Goal: Contribute content: Add original content to the website for others to see

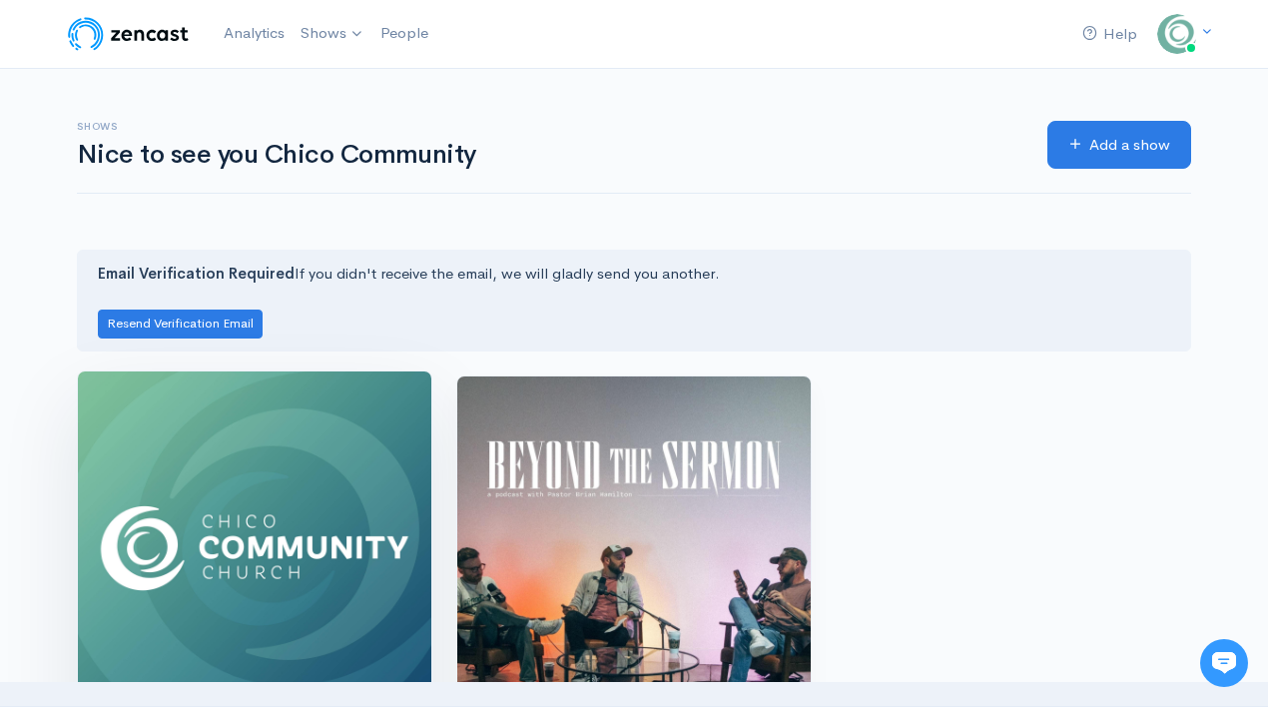
click at [204, 483] on img at bounding box center [254, 547] width 353 height 353
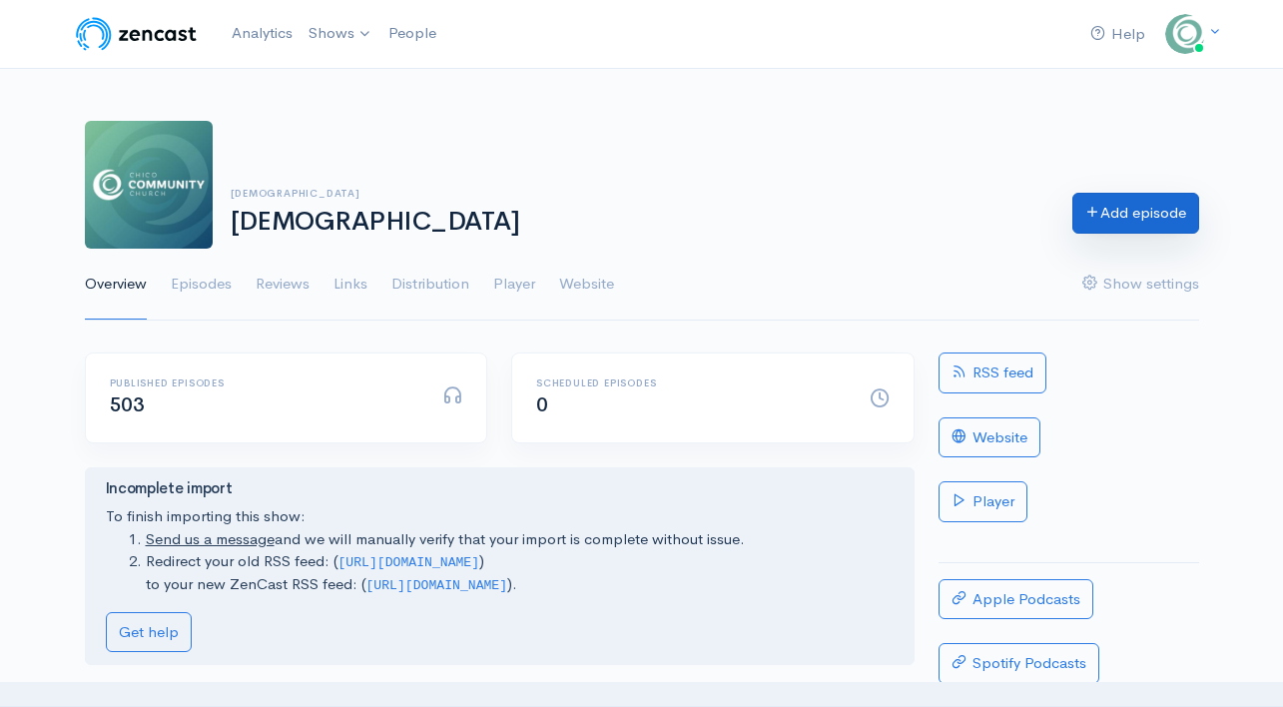
click at [1128, 230] on link "Add episode" at bounding box center [1135, 213] width 127 height 41
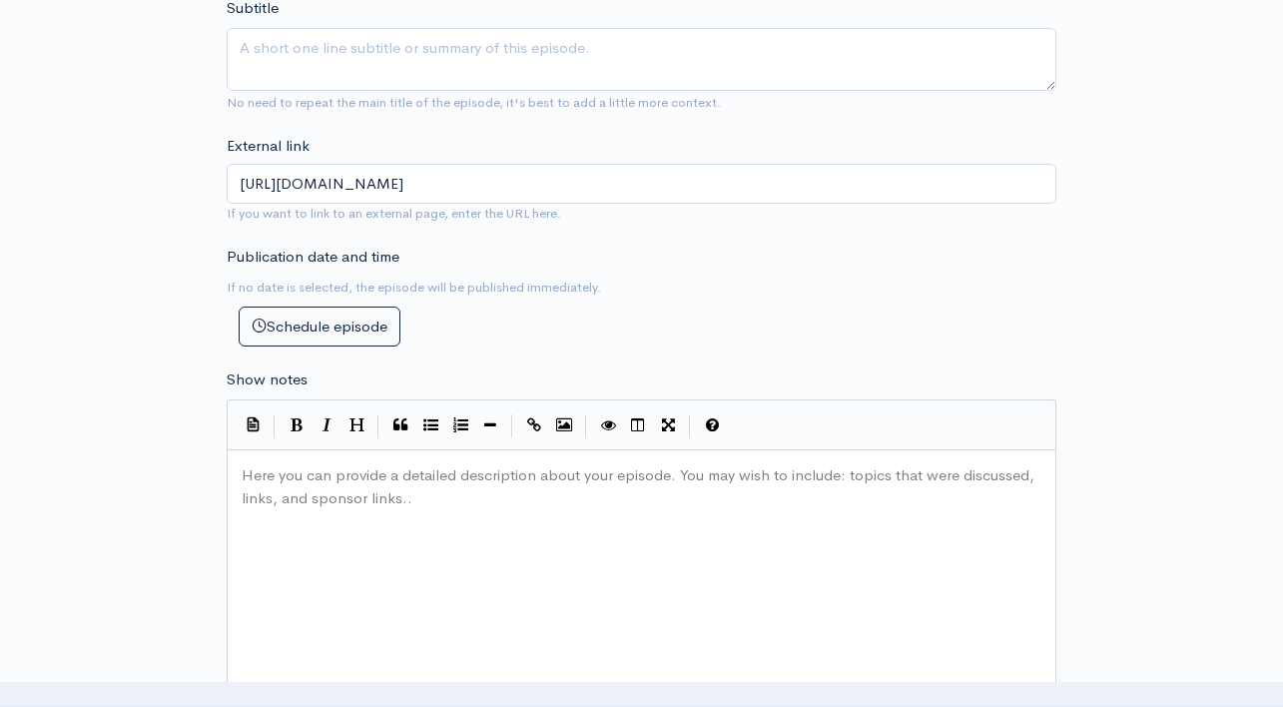
scroll to position [714, 0]
click at [530, 482] on pre "​" at bounding box center [642, 473] width 808 height 23
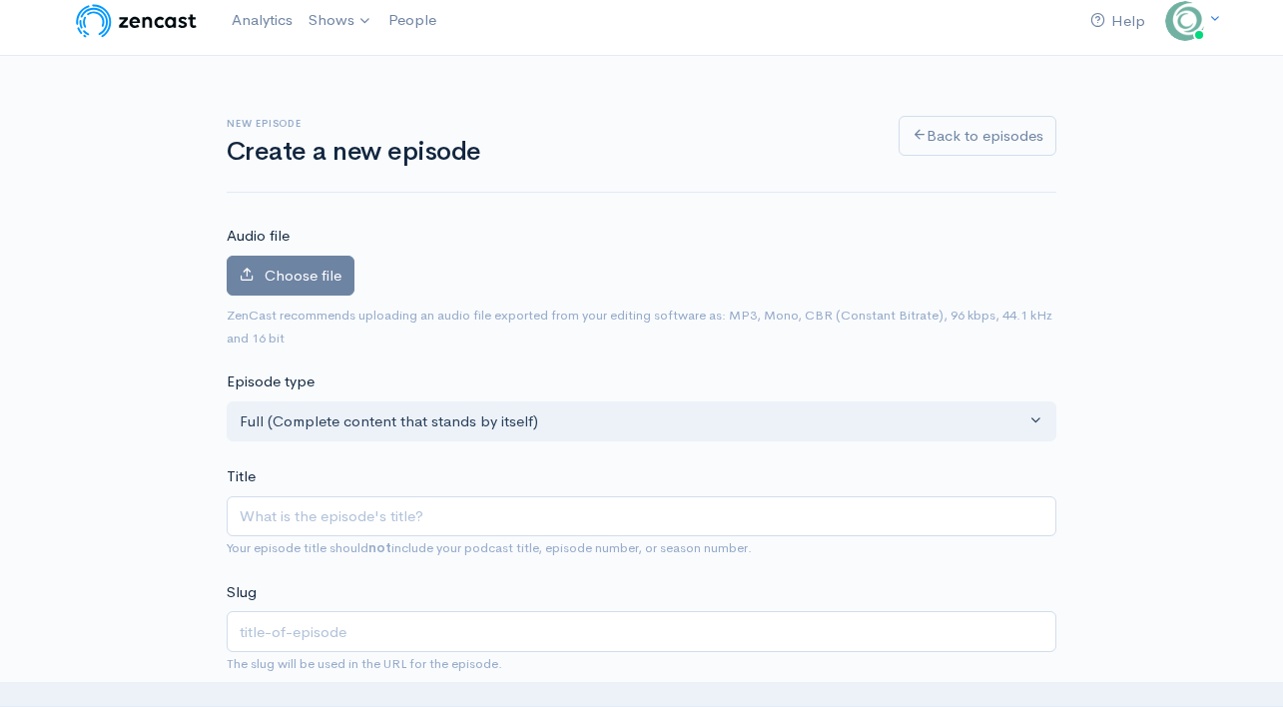
scroll to position [0, 0]
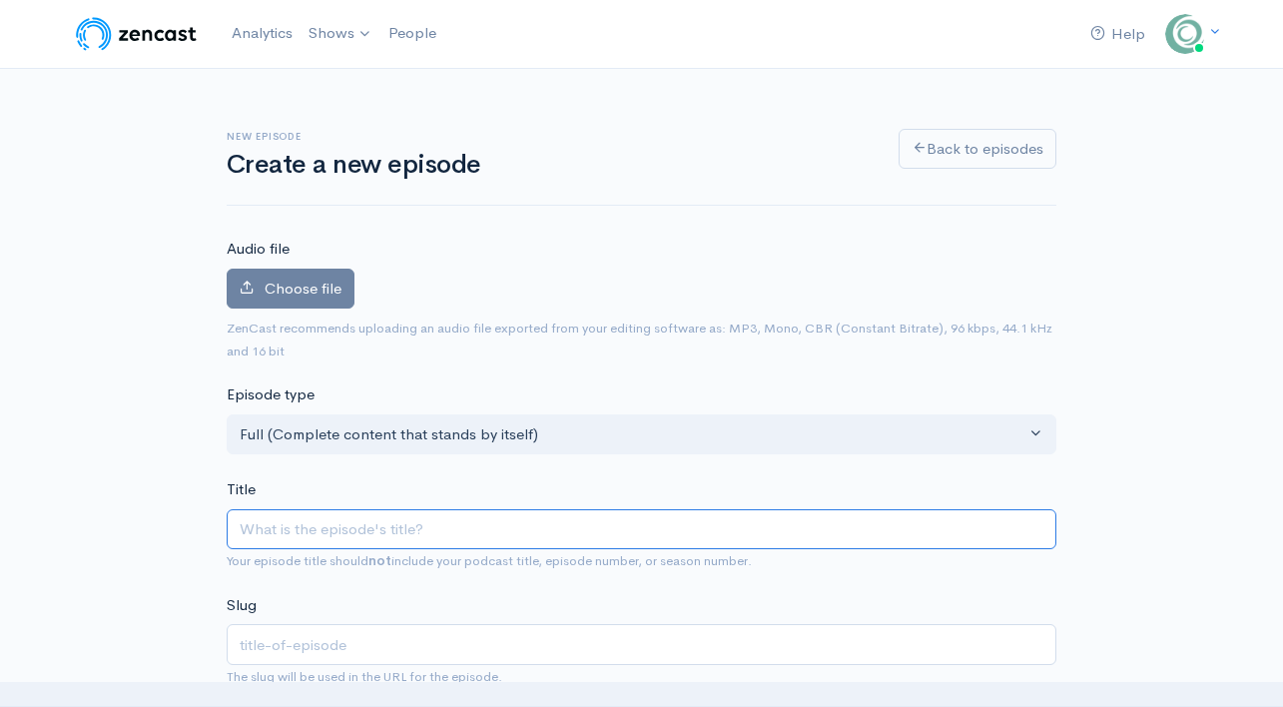
click at [270, 520] on input "Title" at bounding box center [642, 529] width 830 height 41
paste input "Experiencing Christ | Brian Hamilton 10.05.25"
type input "Experiencing Christ | Brian Hamilton 10.05.25"
type input "experiencing-christ-brian-hamilton-100525"
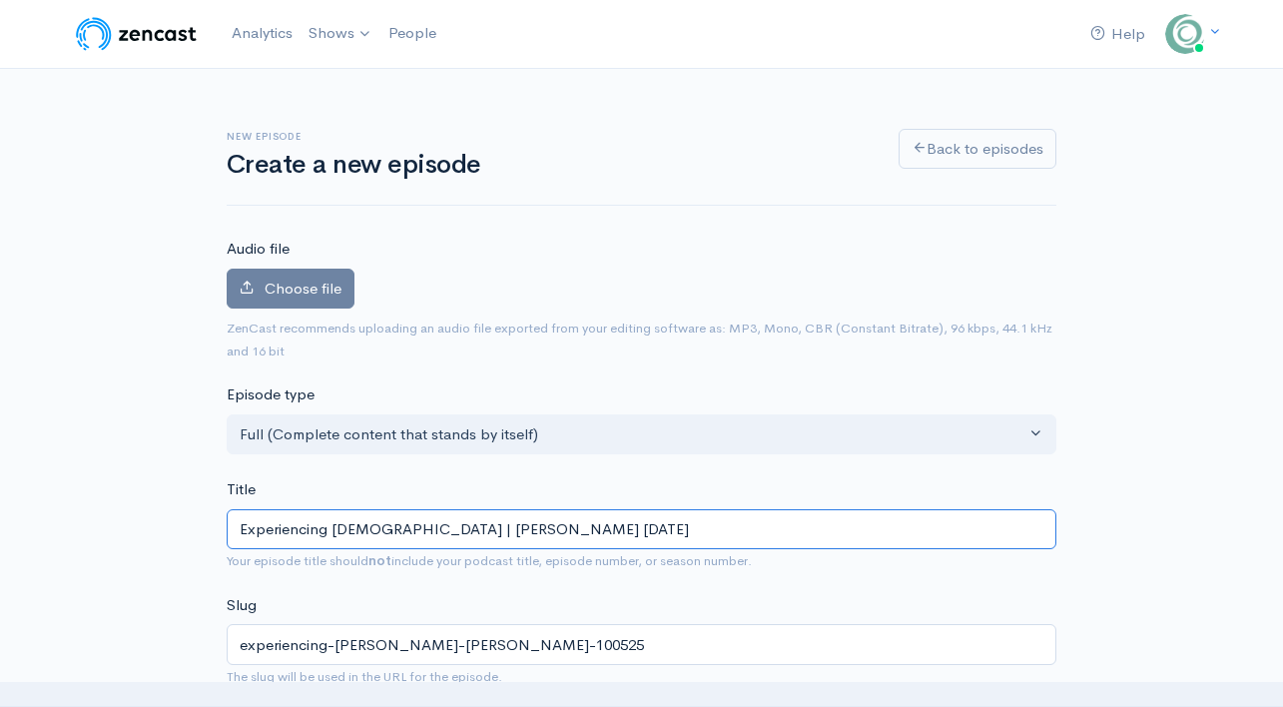
drag, startPoint x: 372, startPoint y: 533, endPoint x: 573, endPoint y: 558, distance: 202.2
click at [573, 558] on div "Title Experiencing Christ | Brian Hamilton 10.05.25 Your episode title should n…" at bounding box center [642, 525] width 830 height 94
type input "Experiencing [DEMOGRAPHIC_DATA]"
type input "experiencing-[DEMOGRAPHIC_DATA]"
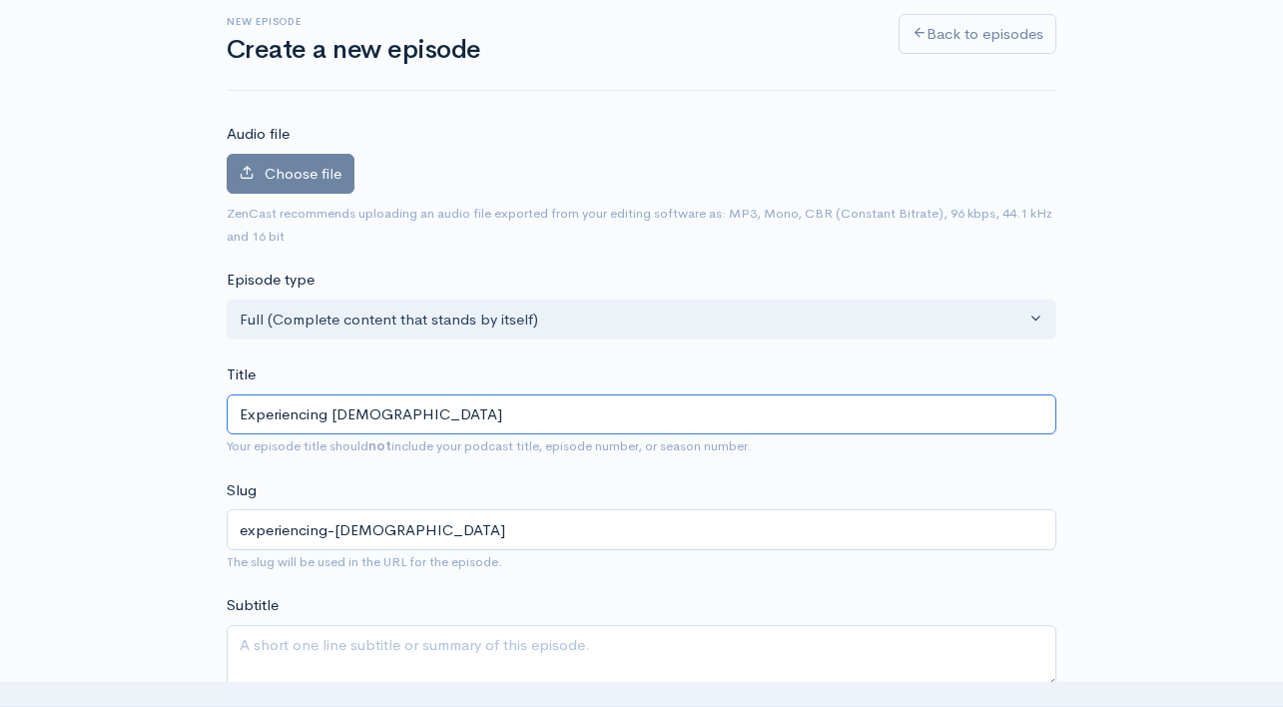
scroll to position [120, 0]
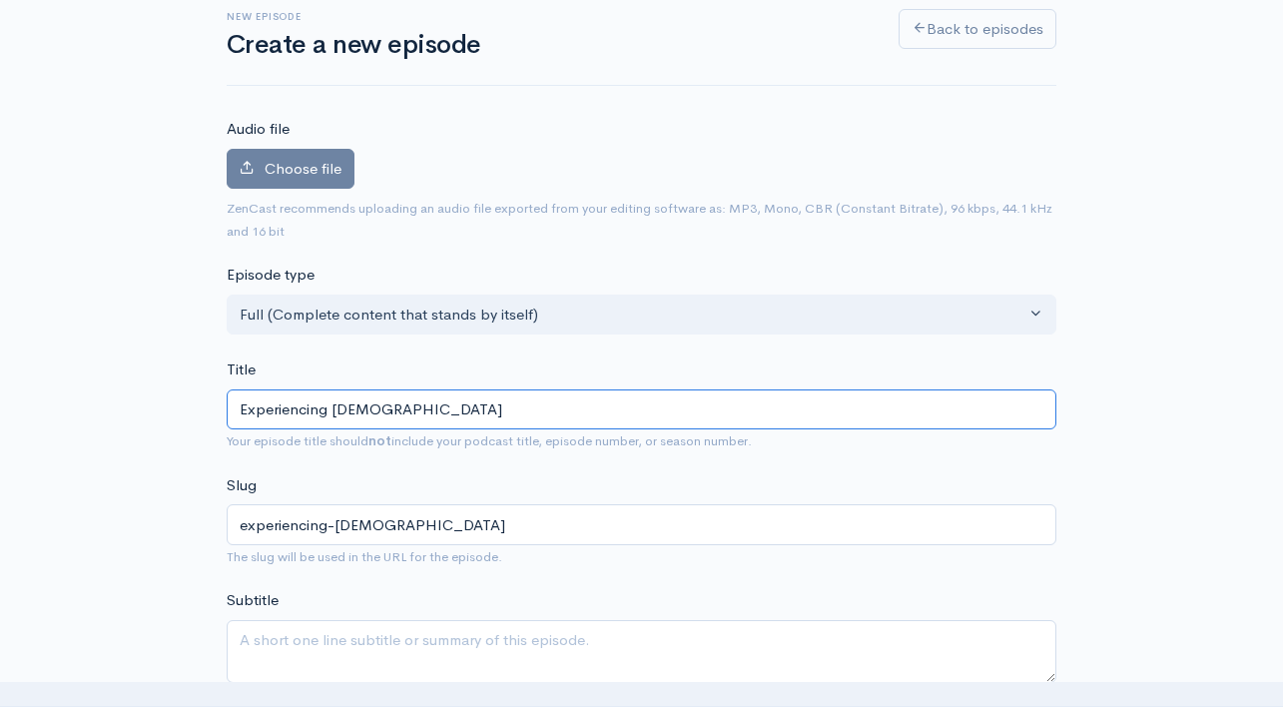
type input "Experiencing [DEMOGRAPHIC_DATA]"
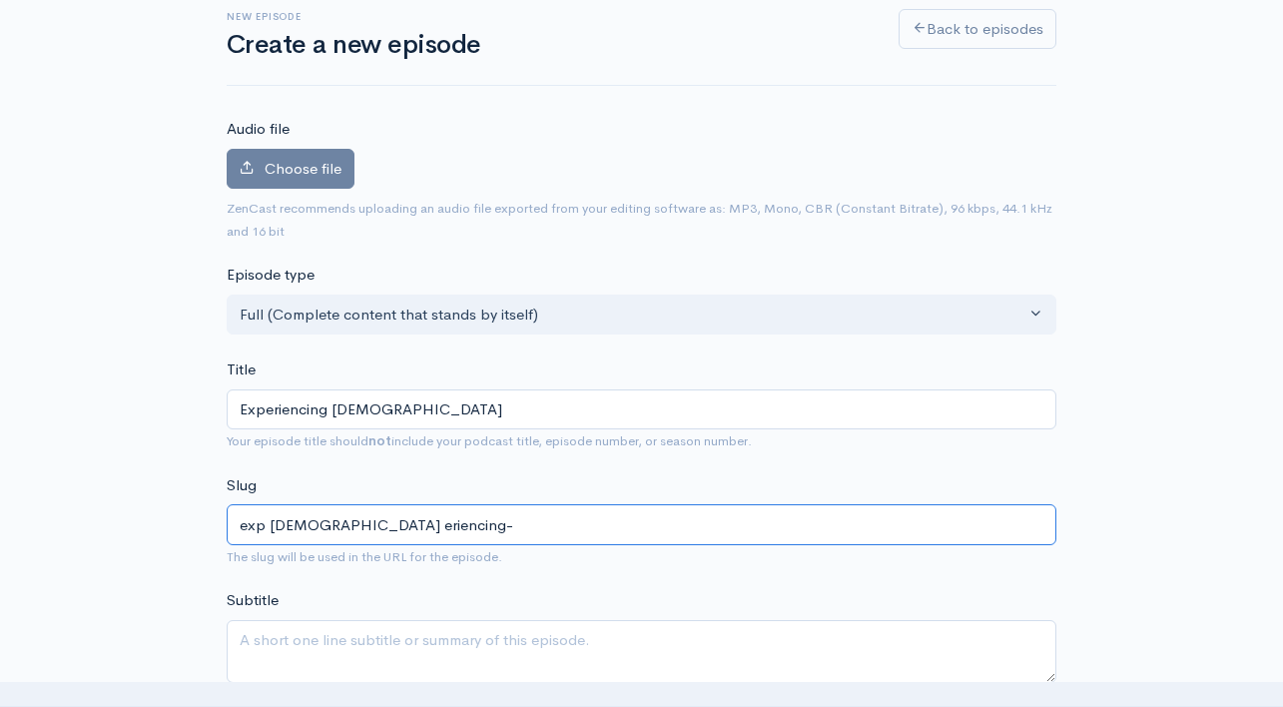
type input "experiencing-[DEMOGRAPHIC_DATA]"
click at [431, 527] on input "experiencing-[DEMOGRAPHIC_DATA]" at bounding box center [642, 524] width 830 height 41
drag, startPoint x: 431, startPoint y: 527, endPoint x: 254, endPoint y: 529, distance: 177.7
click at [254, 529] on input "experiencing-[DEMOGRAPHIC_DATA]" at bounding box center [642, 524] width 830 height 41
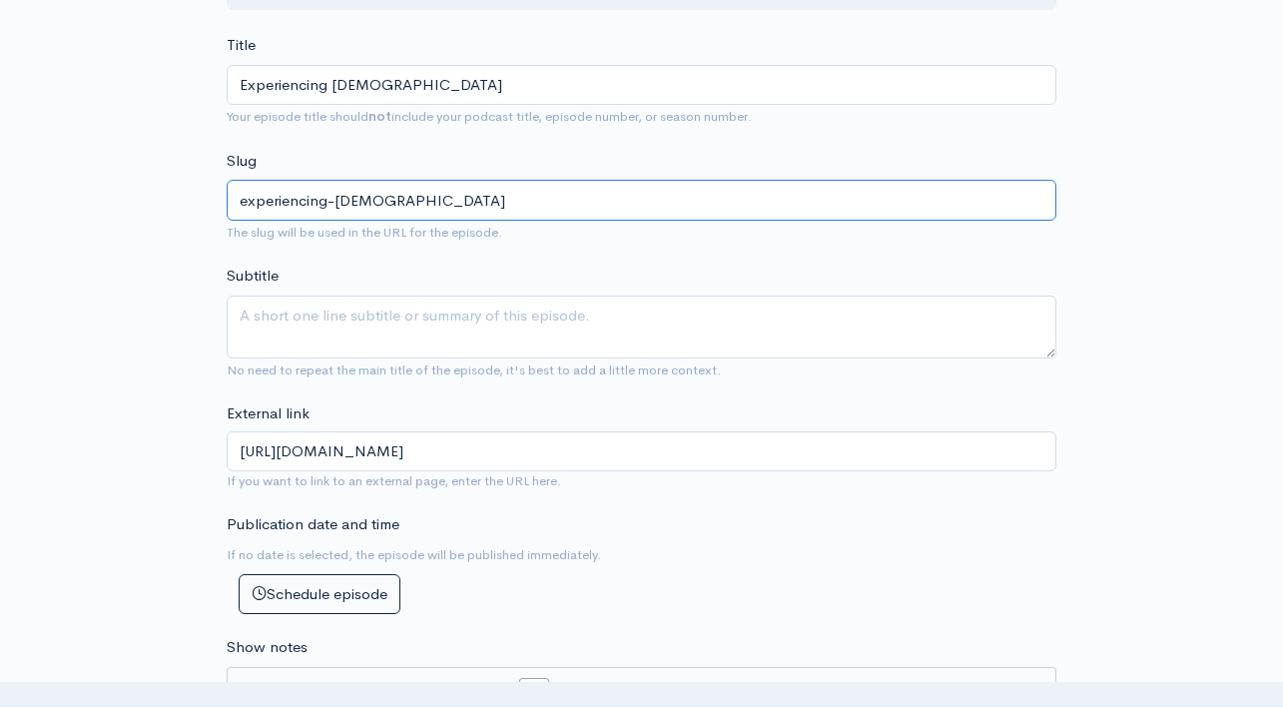
scroll to position [454, 0]
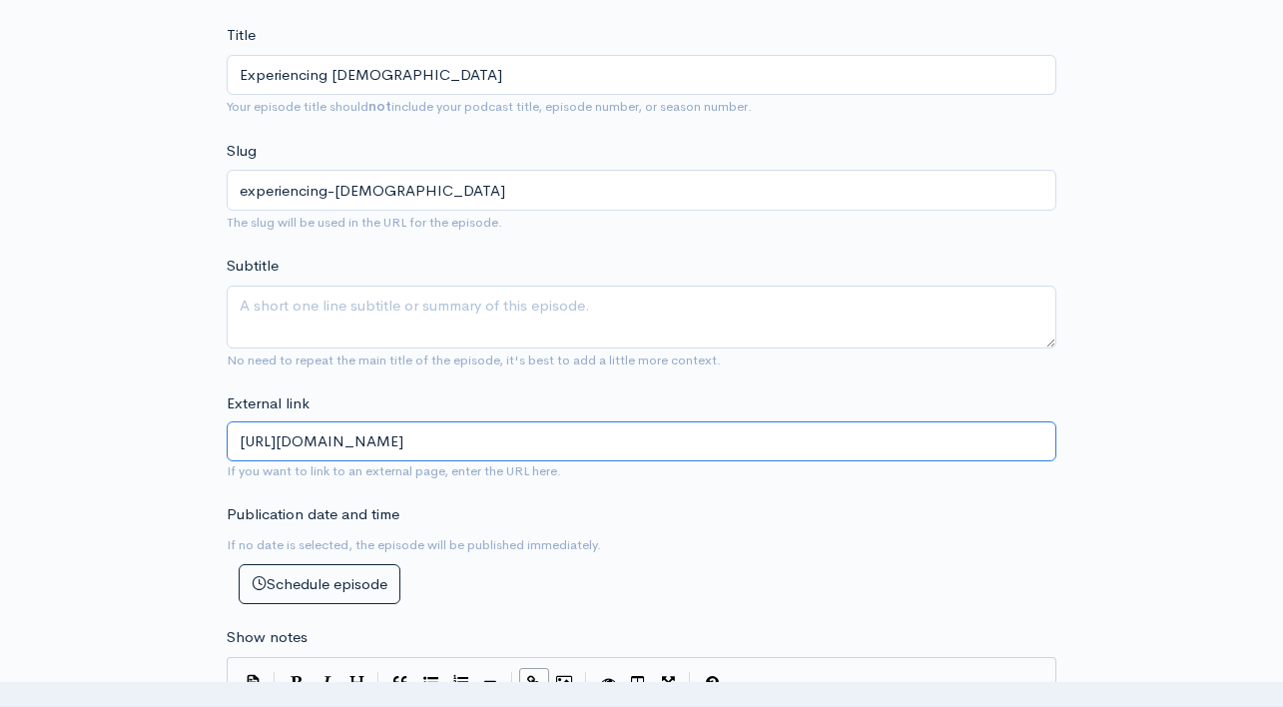
click at [552, 449] on input "[URL][DOMAIN_NAME]" at bounding box center [642, 441] width 830 height 41
paste input "experiencing-[DEMOGRAPHIC_DATA]"
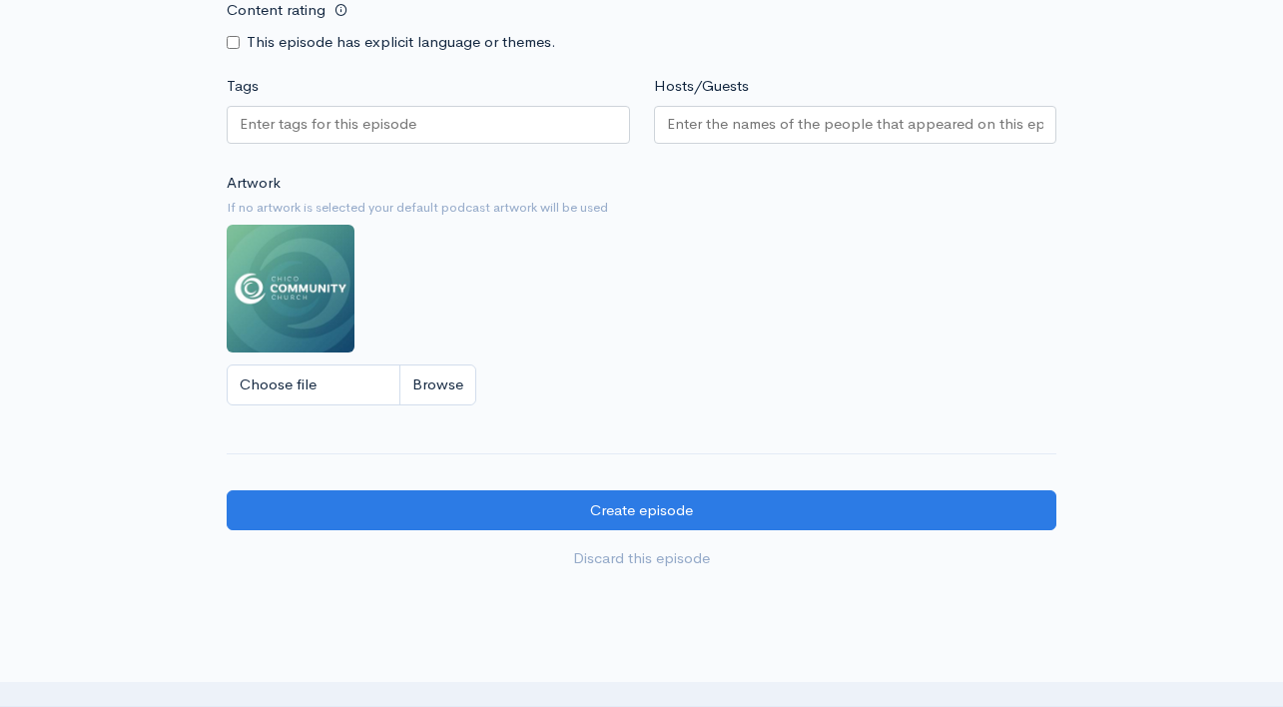
scroll to position [1678, 0]
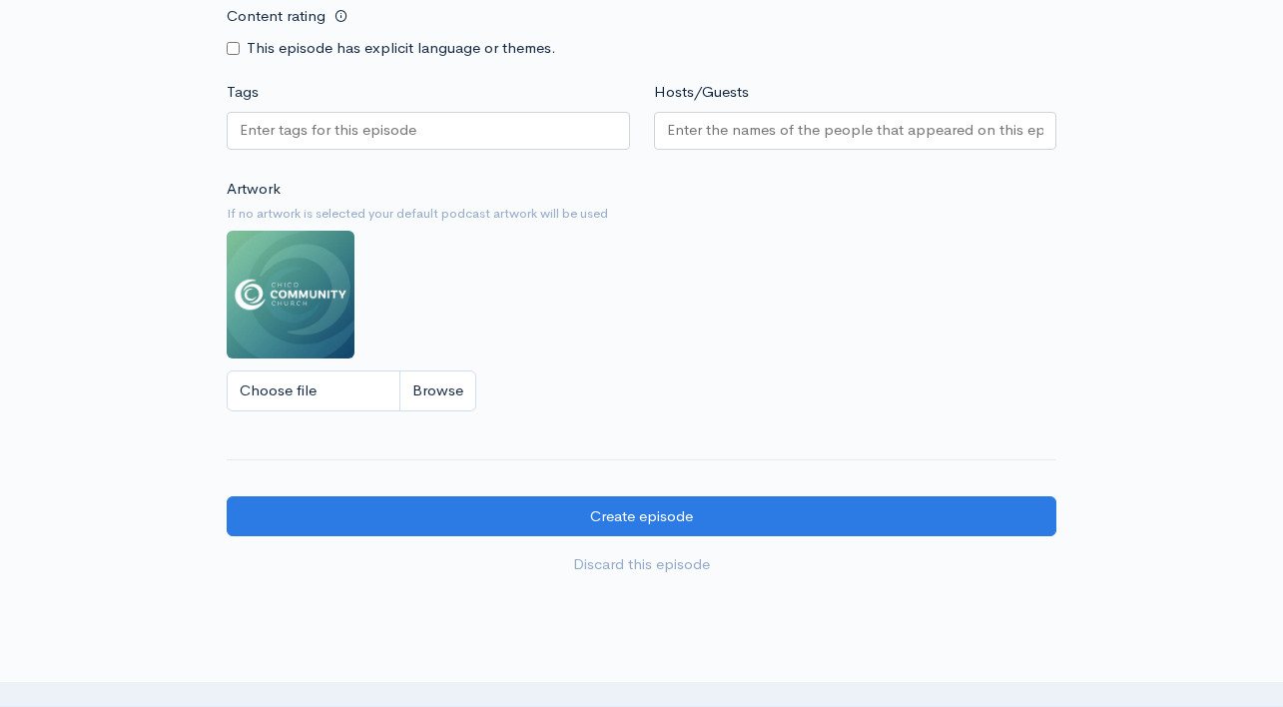
type input "[URL][DOMAIN_NAME][PERSON_NAME]"
click at [841, 119] on input "Hosts/Guests" at bounding box center [855, 130] width 377 height 23
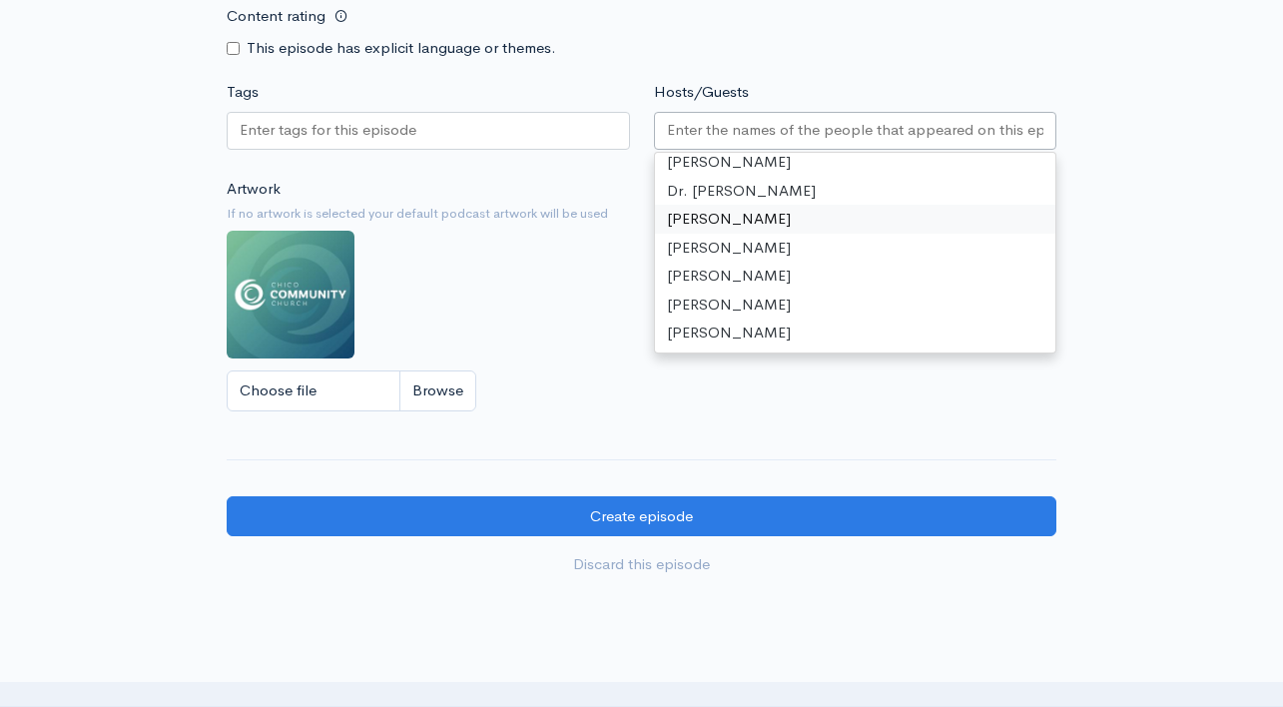
scroll to position [43, 0]
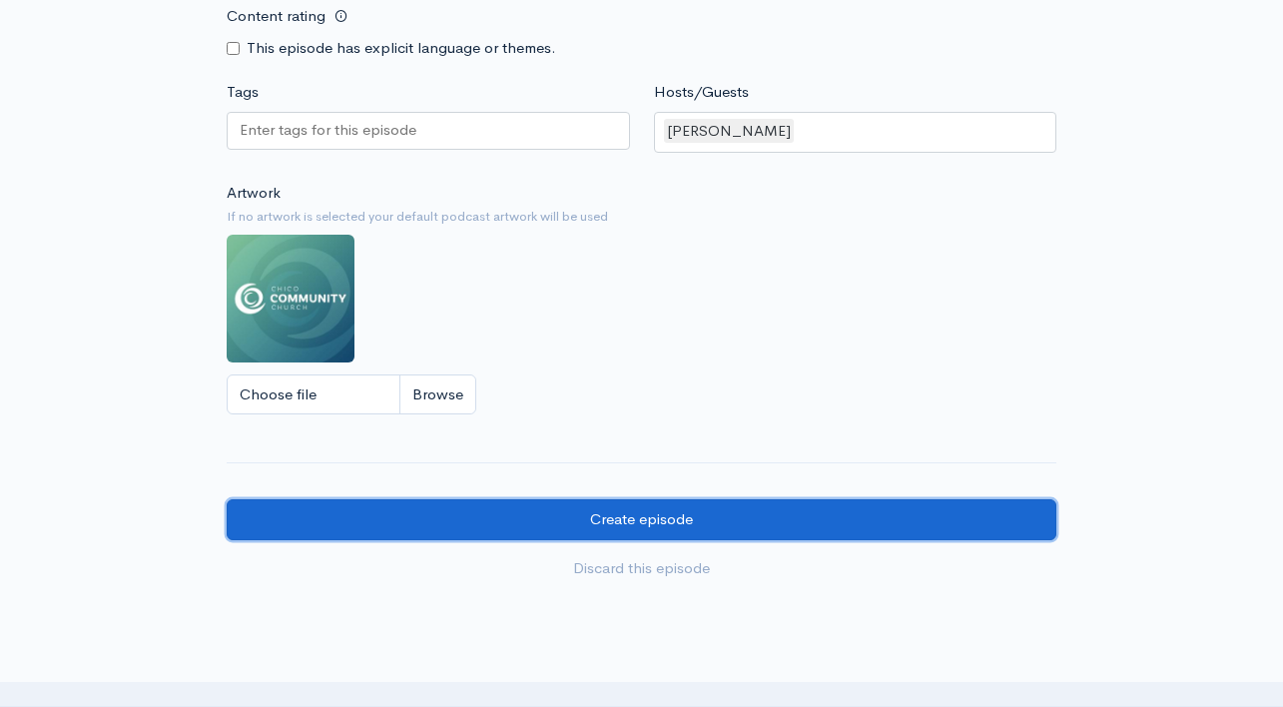
click at [730, 515] on input "Create episode" at bounding box center [642, 519] width 830 height 41
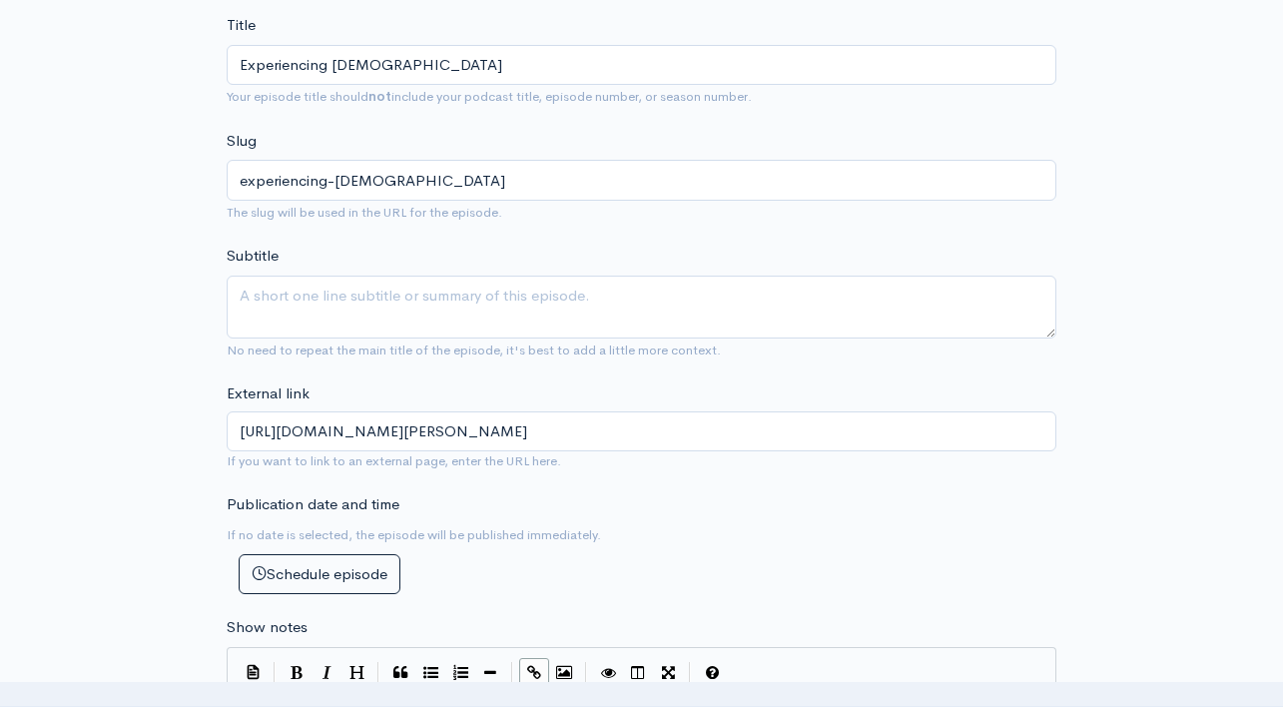
scroll to position [0, 0]
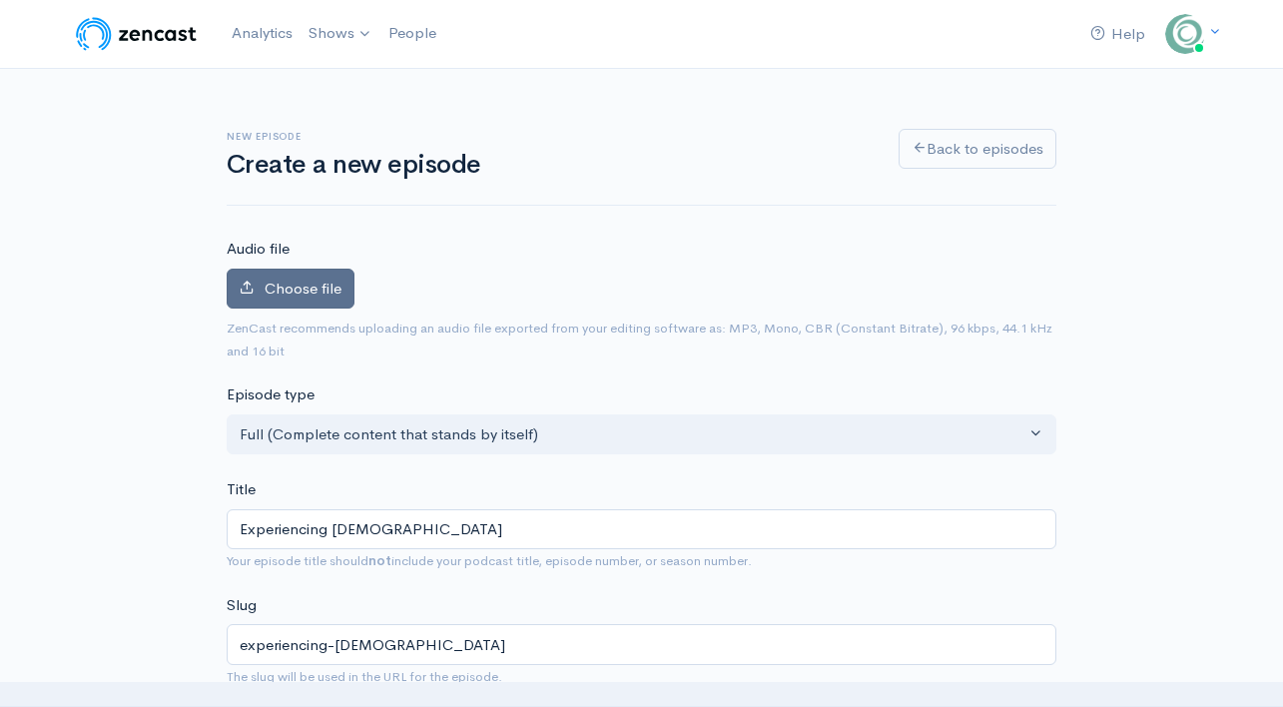
click at [320, 286] on span "Choose file" at bounding box center [303, 288] width 77 height 19
click at [0, 0] on input "Choose file" at bounding box center [0, 0] width 0 height 0
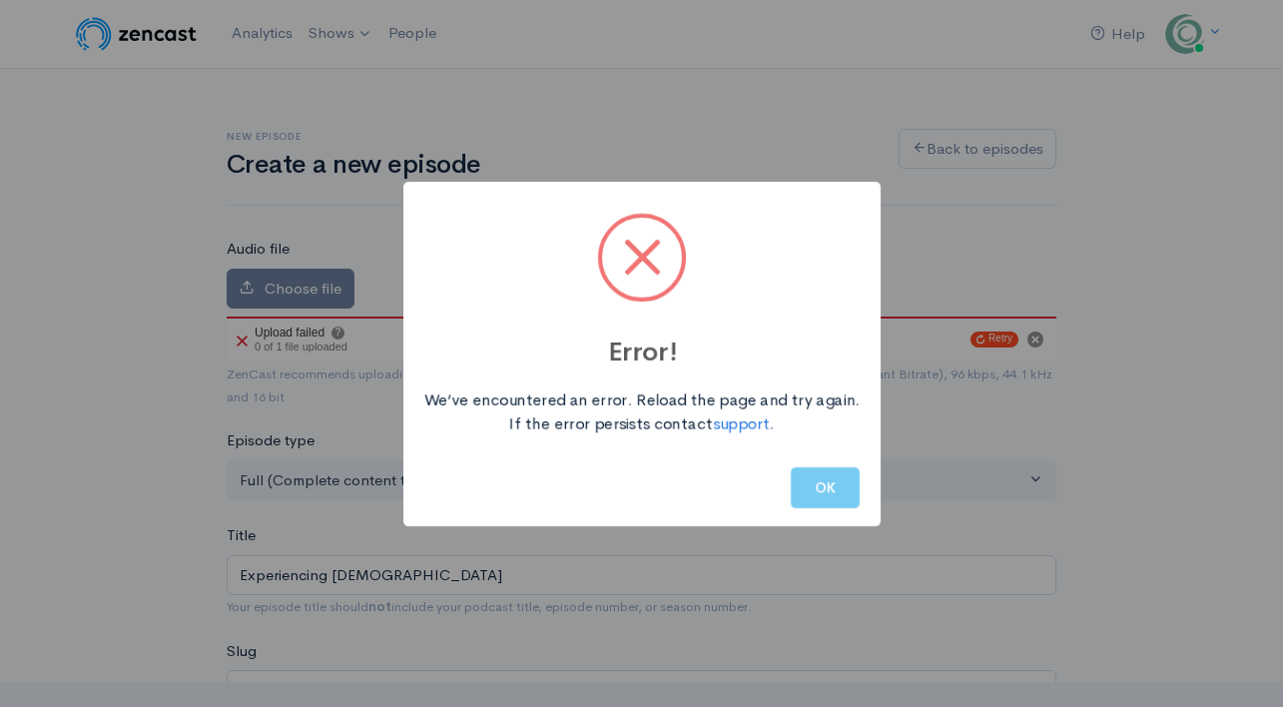
click at [835, 492] on button "OK" at bounding box center [825, 487] width 69 height 41
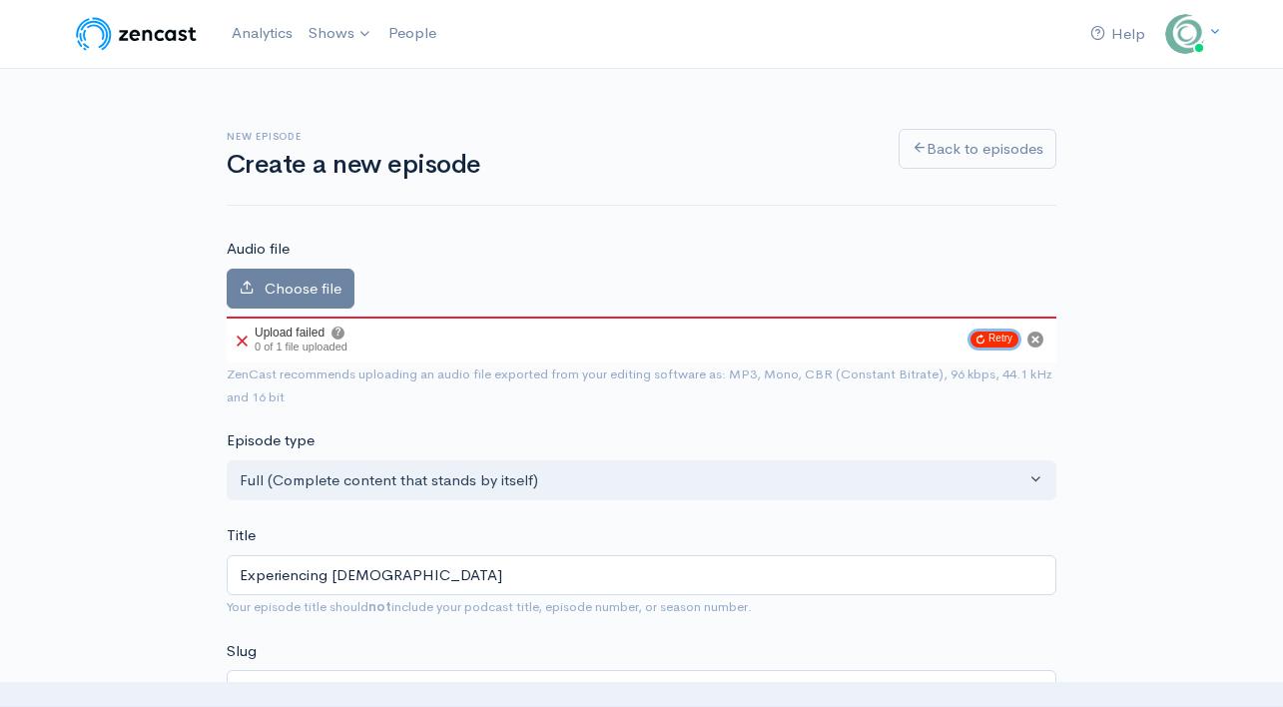
click at [991, 339] on button "Retry" at bounding box center [994, 339] width 48 height 16
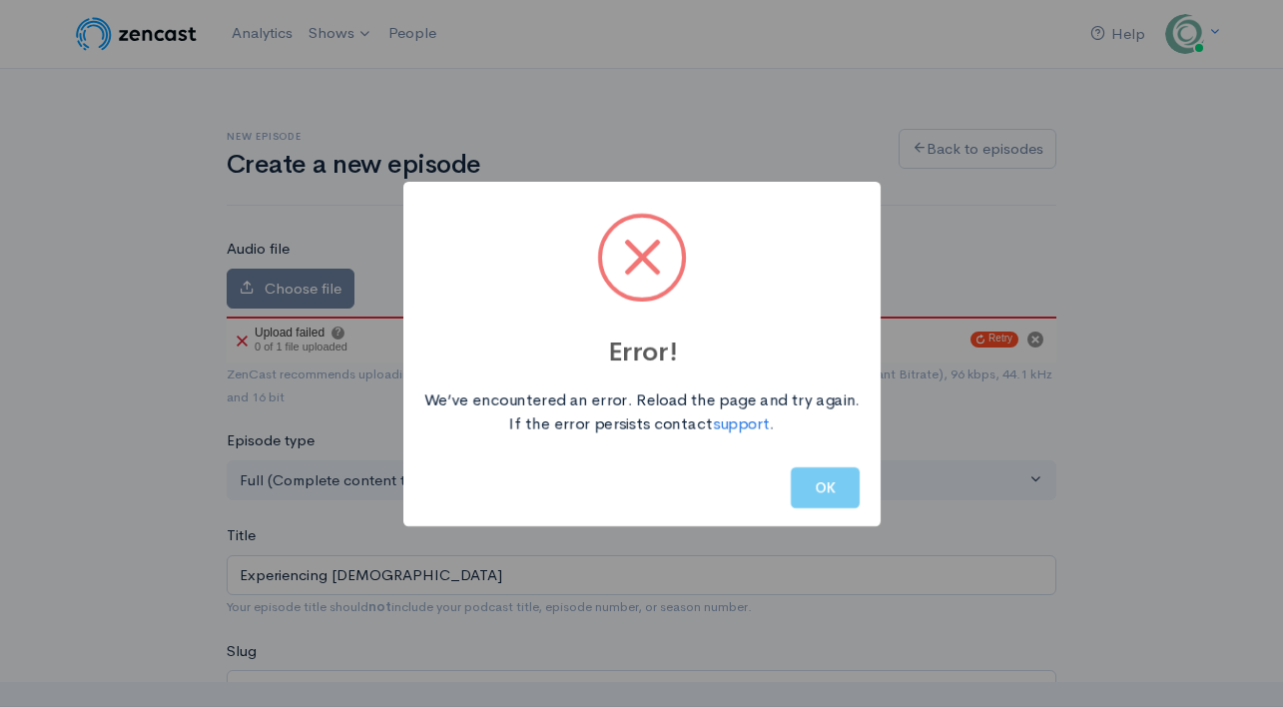
click at [833, 478] on button "OK" at bounding box center [825, 487] width 69 height 41
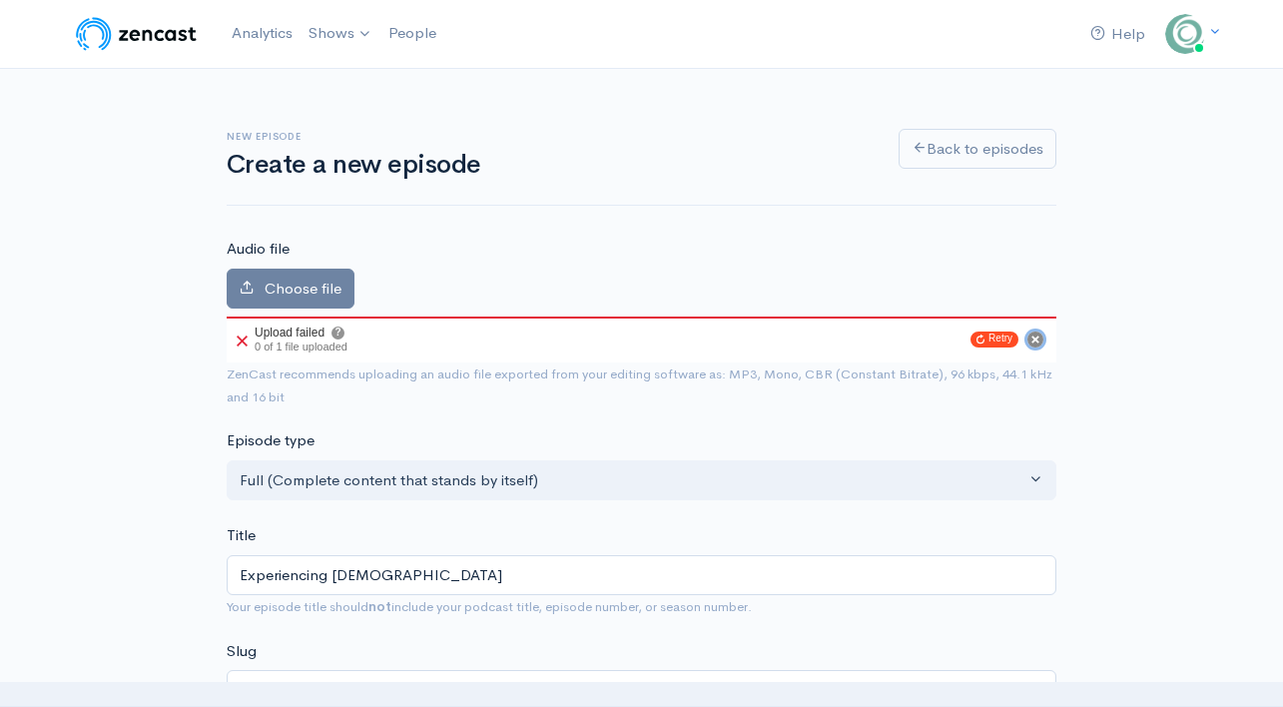
click at [1028, 339] on circle "Cancel" at bounding box center [1035, 339] width 16 height 16
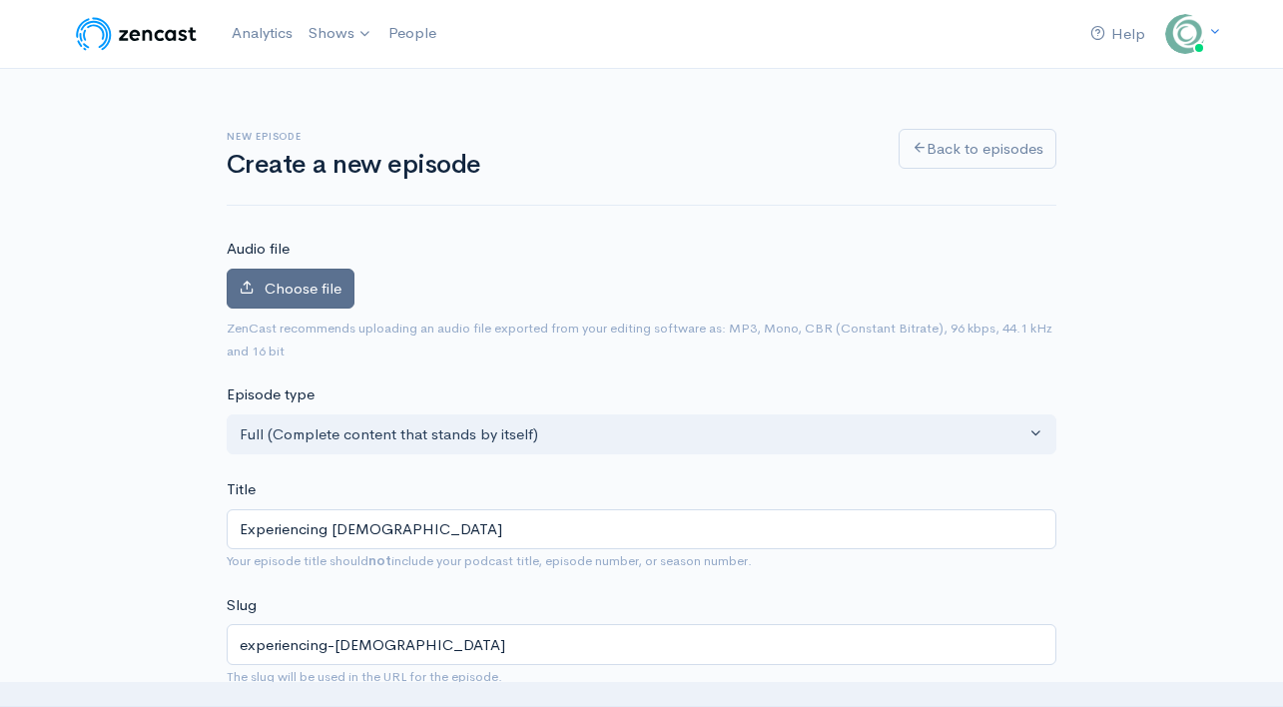
click at [263, 286] on label "Choose file" at bounding box center [291, 289] width 128 height 41
click at [0, 0] on input "Choose file" at bounding box center [0, 0] width 0 height 0
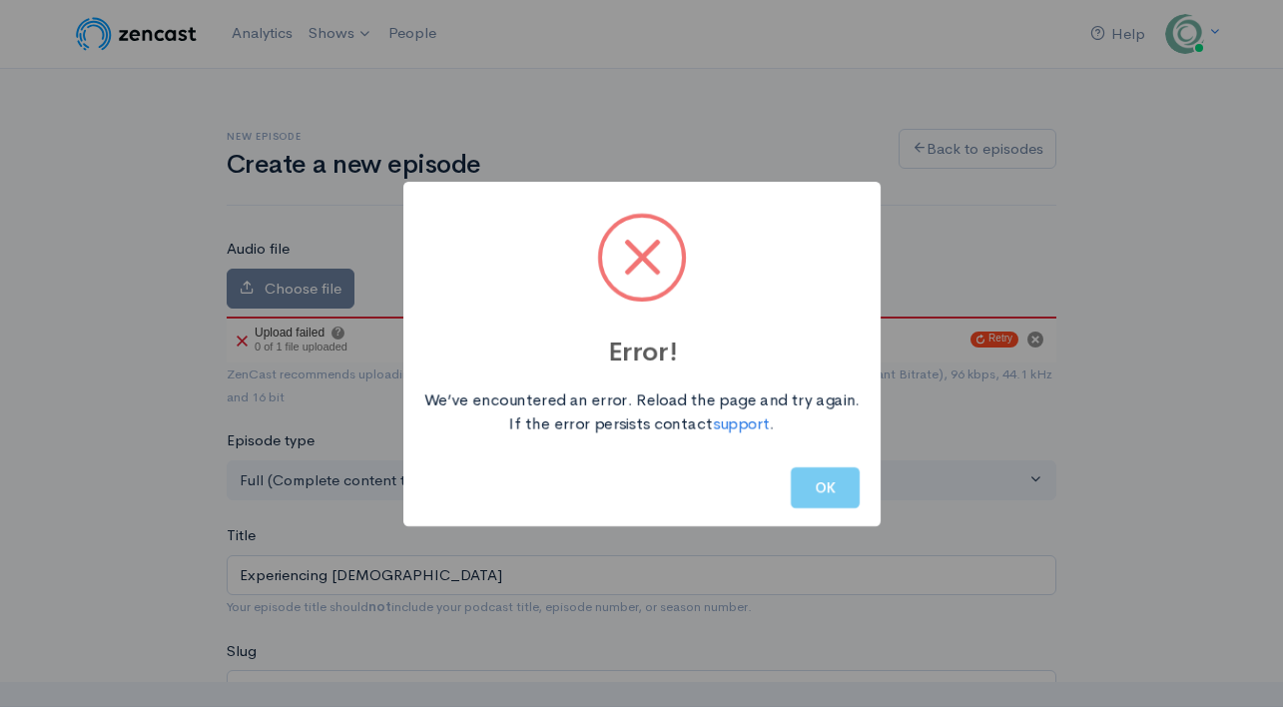
click at [811, 487] on button "OK" at bounding box center [825, 487] width 69 height 41
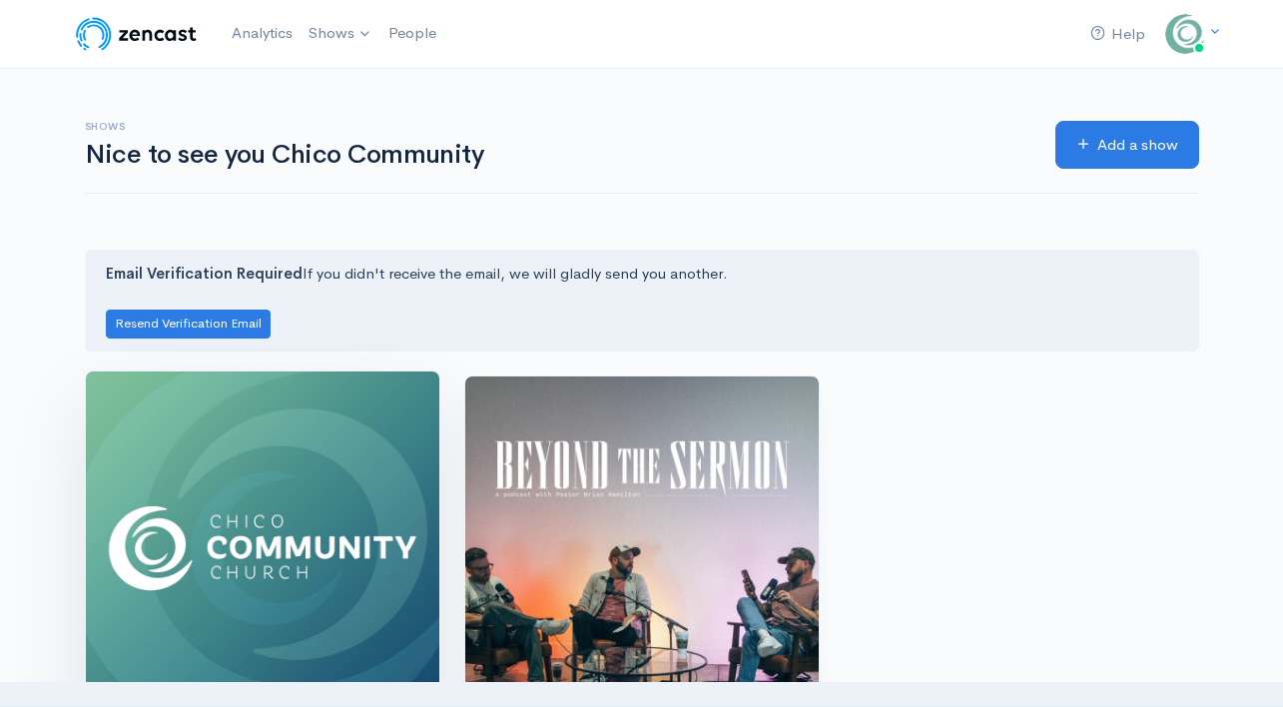
click at [322, 508] on img at bounding box center [262, 547] width 353 height 353
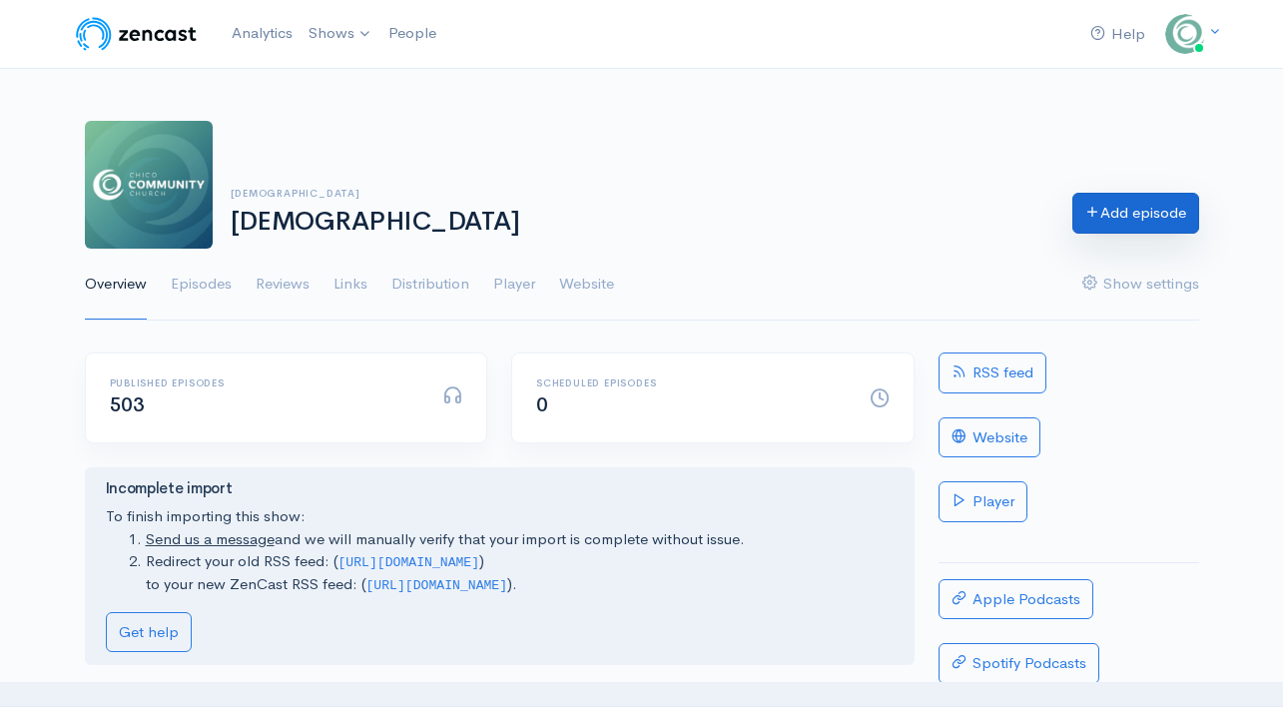
click at [1097, 232] on link "Add episode" at bounding box center [1135, 213] width 127 height 41
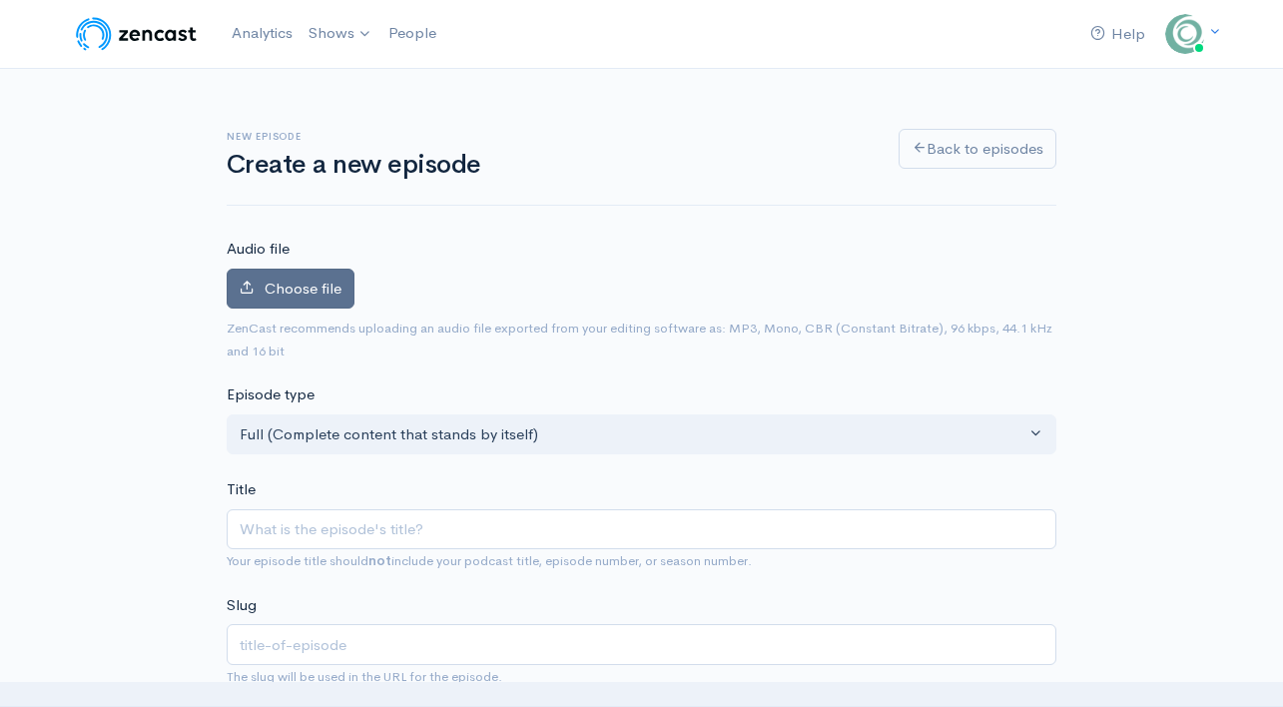
click at [340, 283] on label "Choose file" at bounding box center [291, 289] width 128 height 41
click at [0, 0] on input "Choose file" at bounding box center [0, 0] width 0 height 0
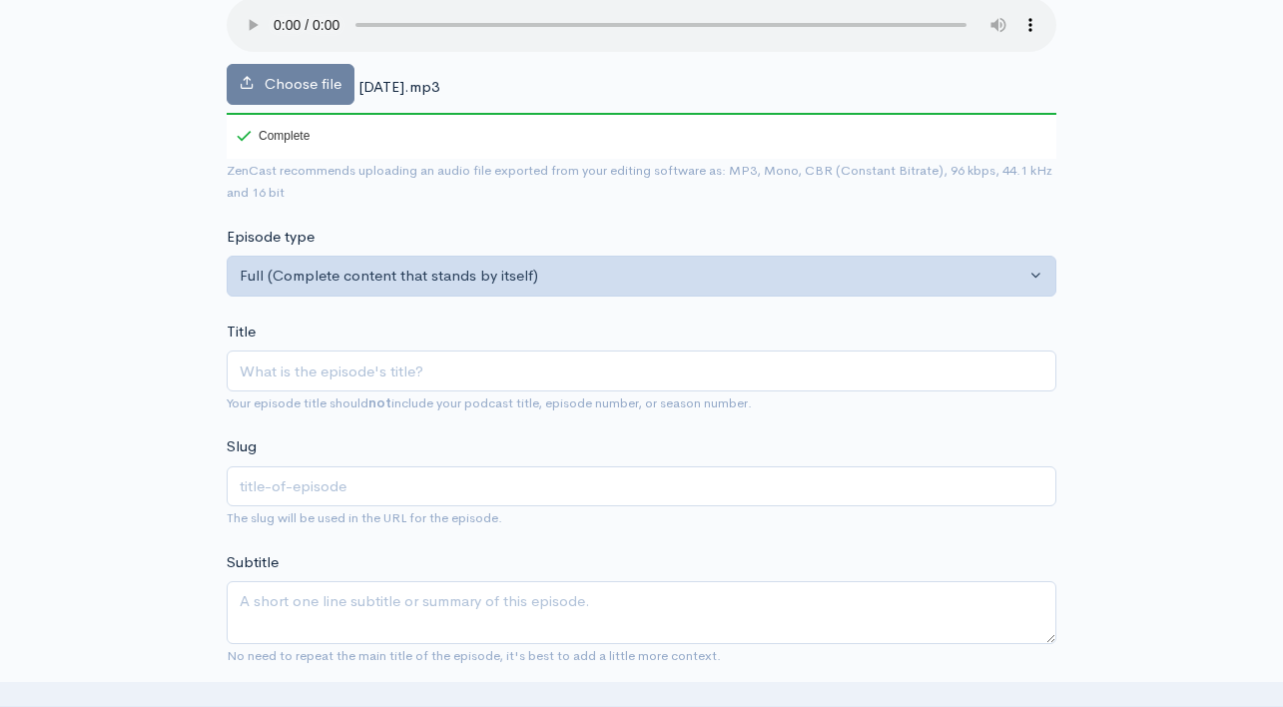
scroll to position [266, 0]
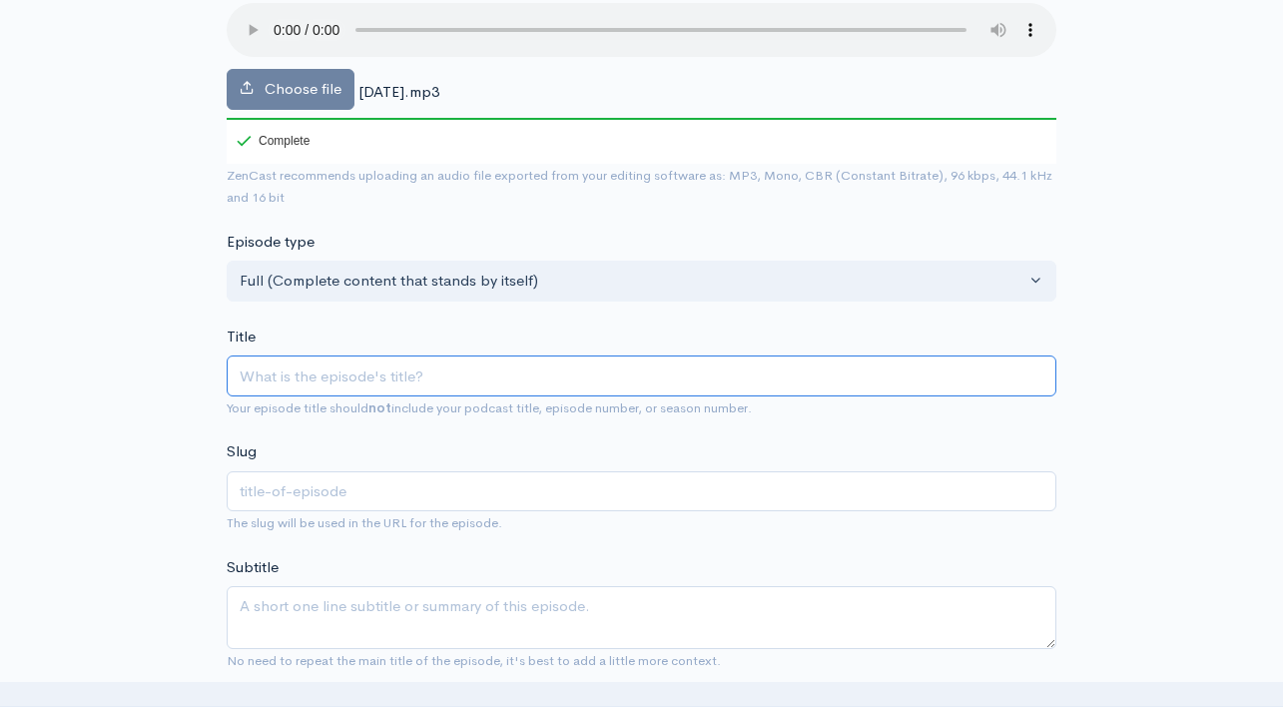
click at [476, 371] on input "Title" at bounding box center [642, 375] width 830 height 41
paste input "experiencing-[DEMOGRAPHIC_DATA]"
type input "experiencing-[DEMOGRAPHIC_DATA]"
click at [345, 377] on input "experiencing-[DEMOGRAPHIC_DATA]" at bounding box center [642, 375] width 830 height 41
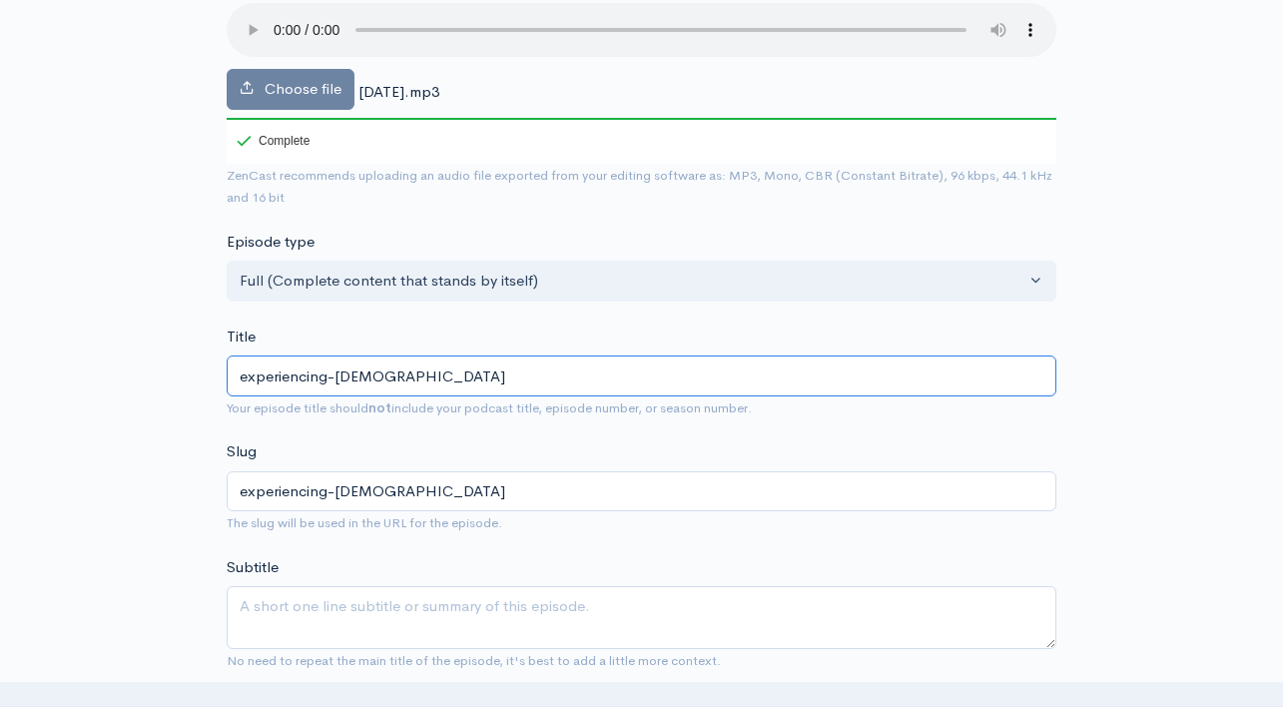
type input "experiencing-hrist"
type input "experiencinghrist"
type input "experiencing hrist"
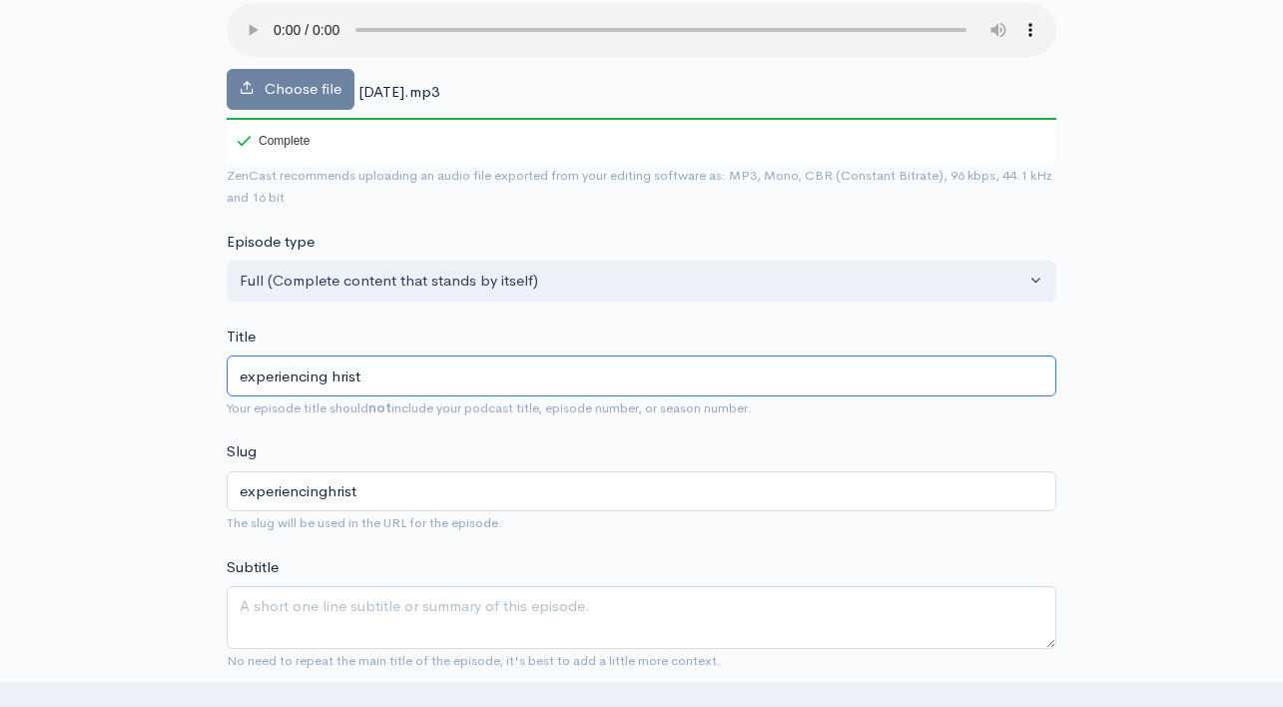
type input "experiencing-hrist"
type input "experiencing [DEMOGRAPHIC_DATA]"
type input "experiencing-[DEMOGRAPHIC_DATA]"
click at [247, 375] on input "experiencing [DEMOGRAPHIC_DATA]" at bounding box center [642, 375] width 830 height 41
type input "xperiencing [DEMOGRAPHIC_DATA]"
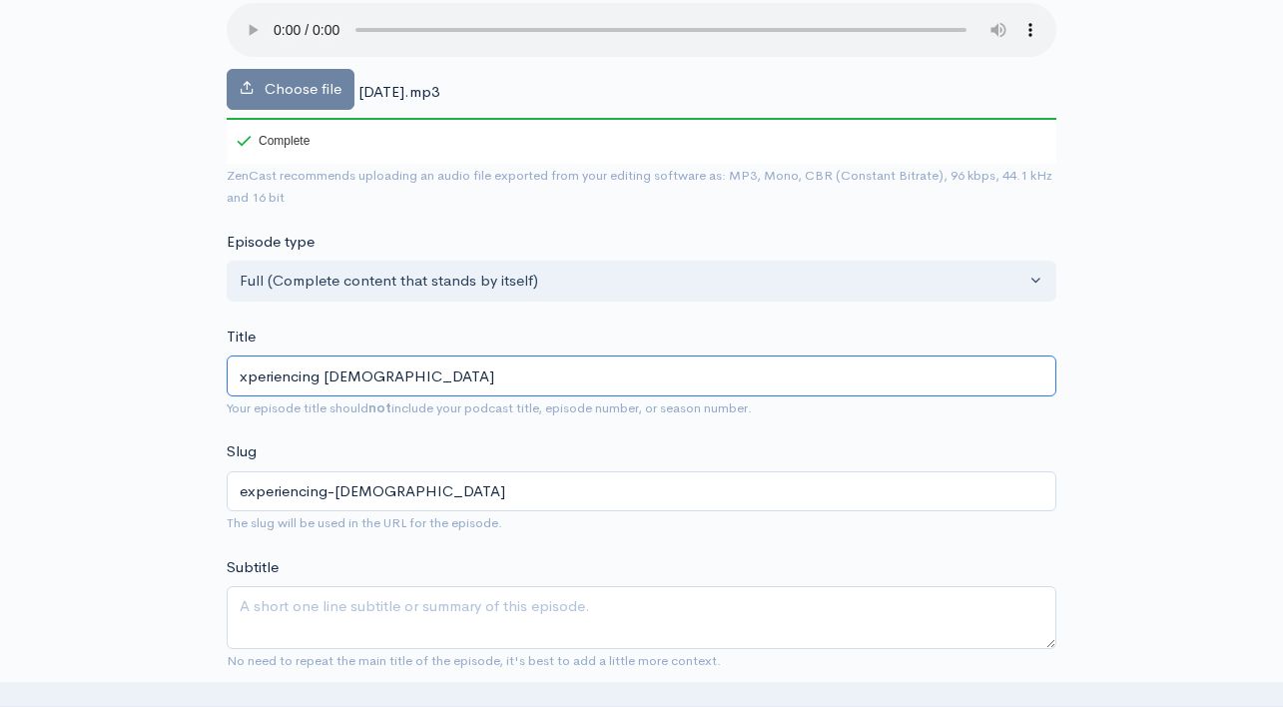
type input "xperiencing-[DEMOGRAPHIC_DATA]"
type input "Experiencing [DEMOGRAPHIC_DATA]"
type input "experiencing-[DEMOGRAPHIC_DATA]"
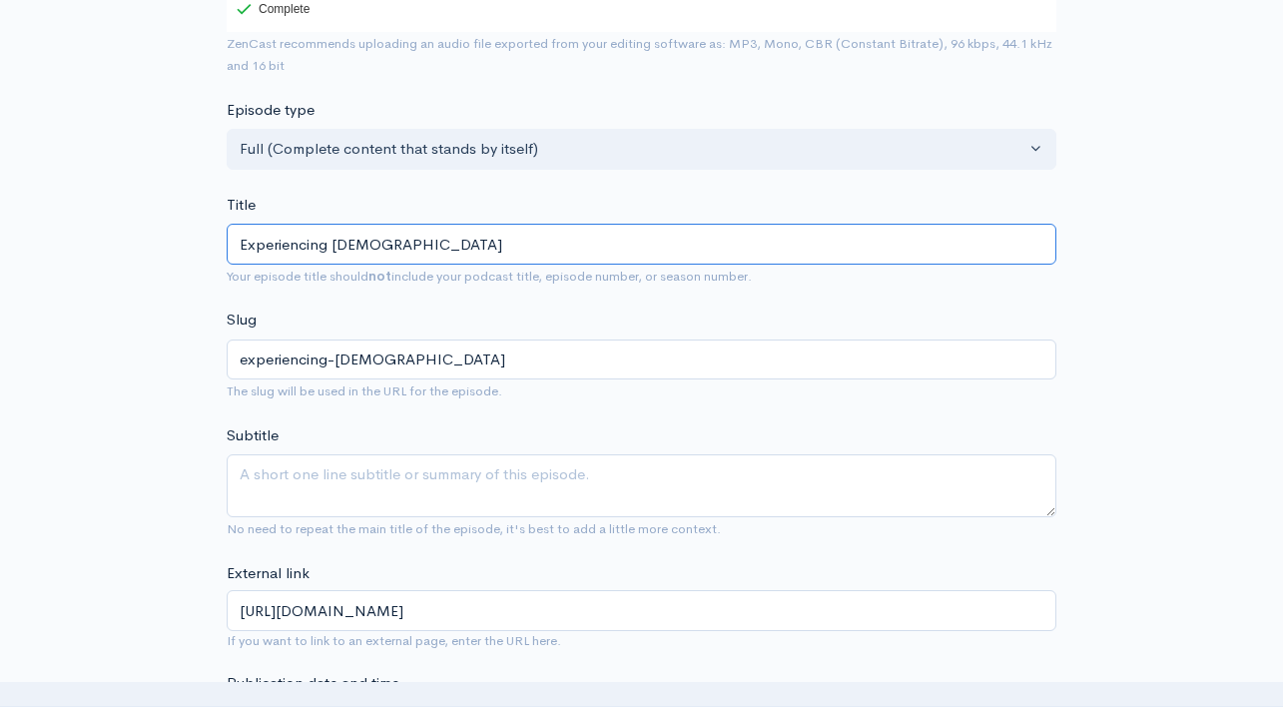
scroll to position [481, 0]
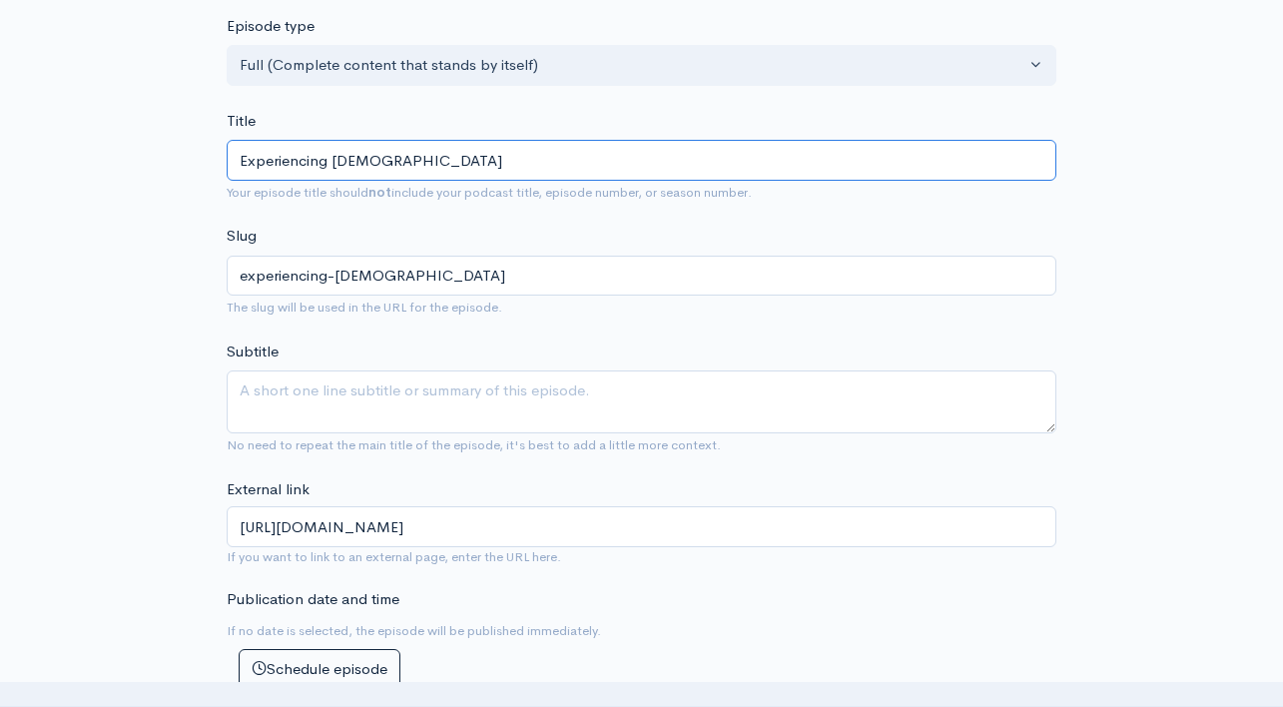
type input "Experiencing [DEMOGRAPHIC_DATA]"
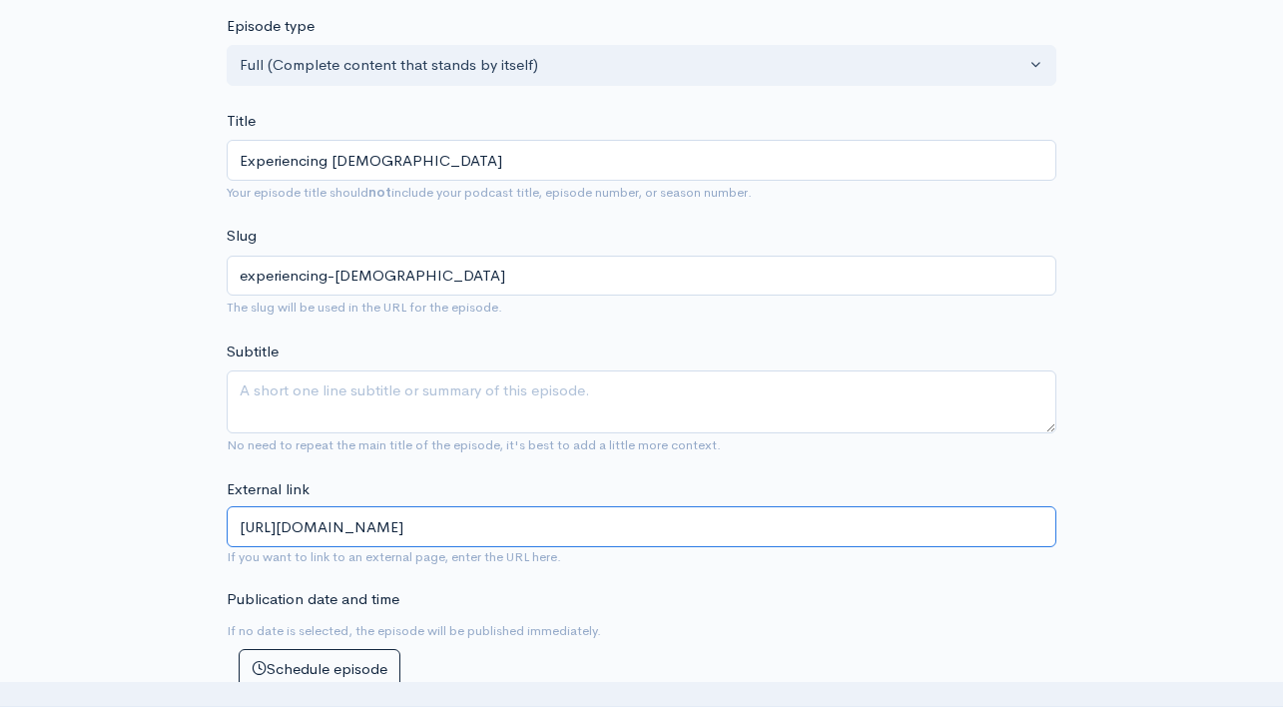
click at [563, 523] on input "[URL][DOMAIN_NAME]" at bounding box center [642, 526] width 830 height 41
paste input "experiencing-[DEMOGRAPHIC_DATA]"
type input "[URL][DOMAIN_NAME][PERSON_NAME]"
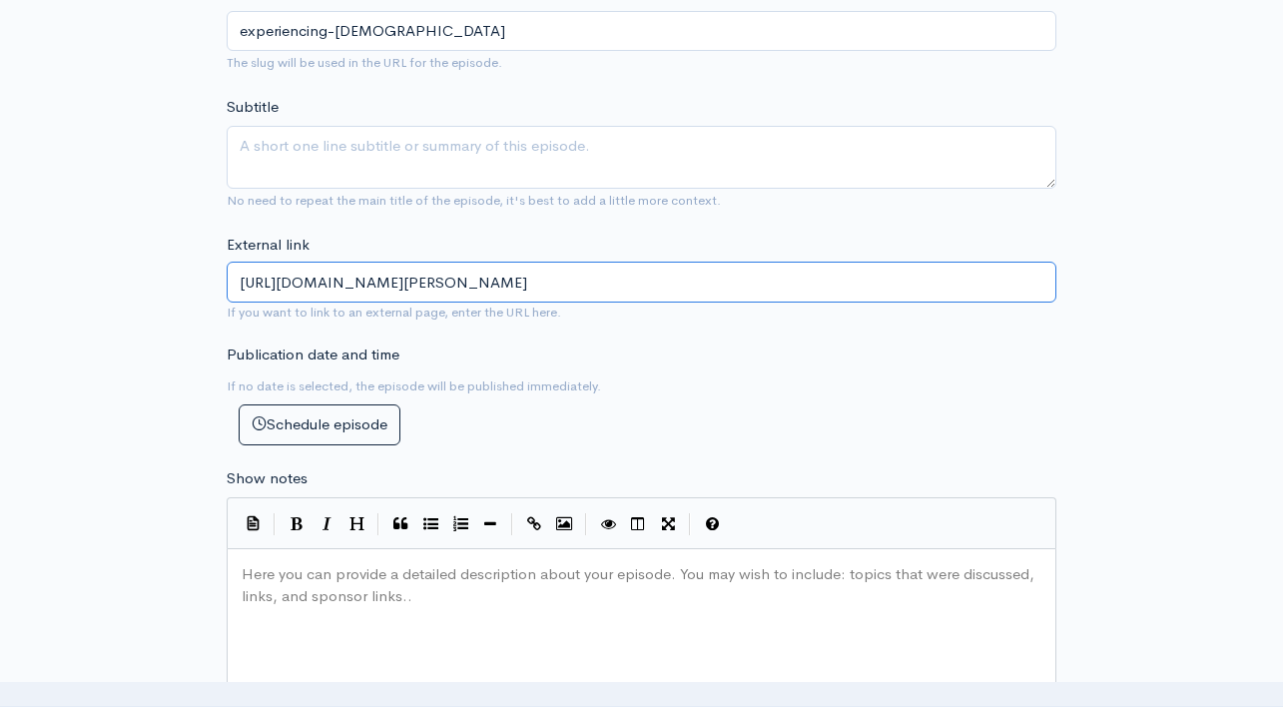
scroll to position [720, 0]
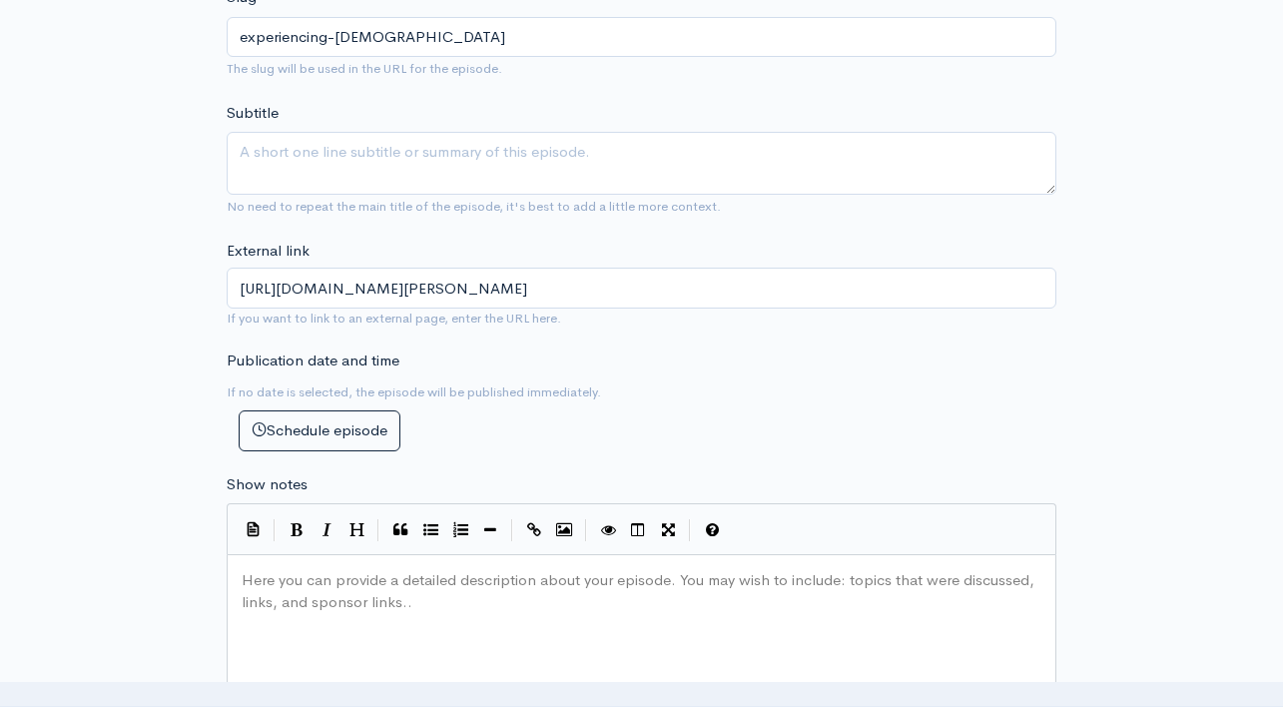
click at [730, 547] on div "| | | | |" at bounding box center [642, 528] width 830 height 51
click at [724, 567] on div "Here you can provide a detailed description about your episode. You may wish to…" at bounding box center [642, 580] width 808 height 31
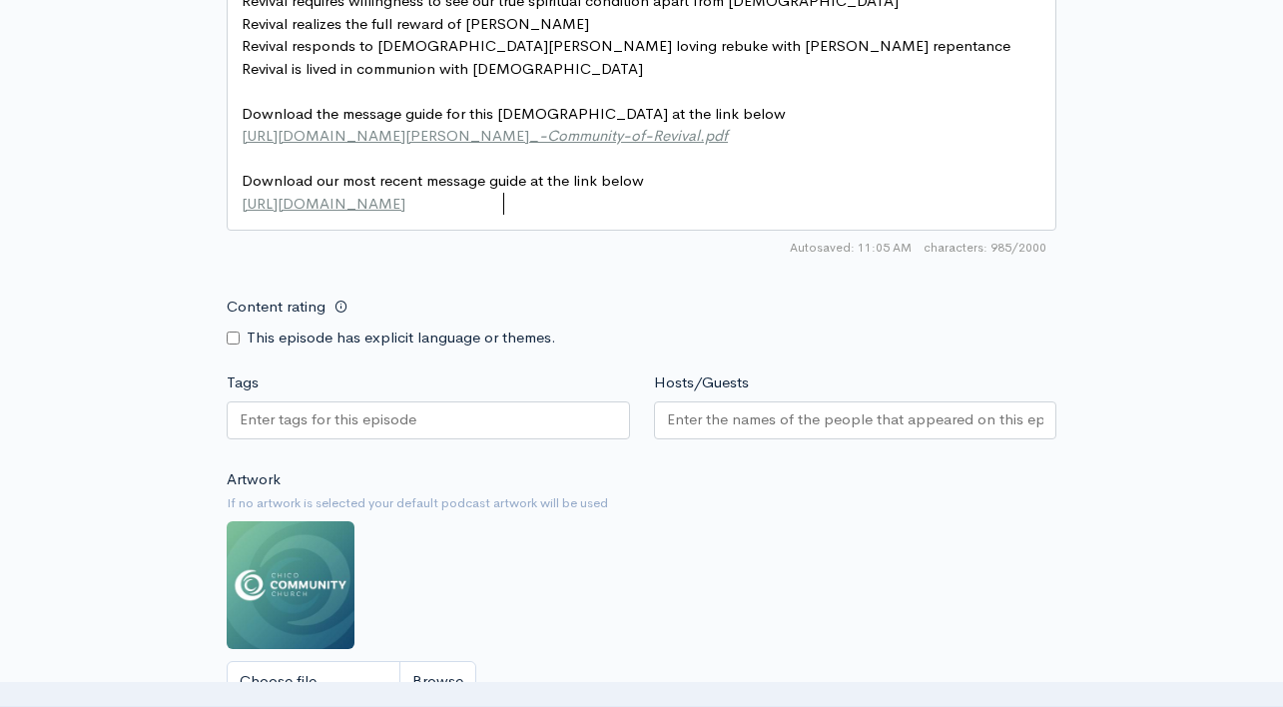
scroll to position [1500, 0]
click at [707, 434] on div at bounding box center [855, 421] width 403 height 38
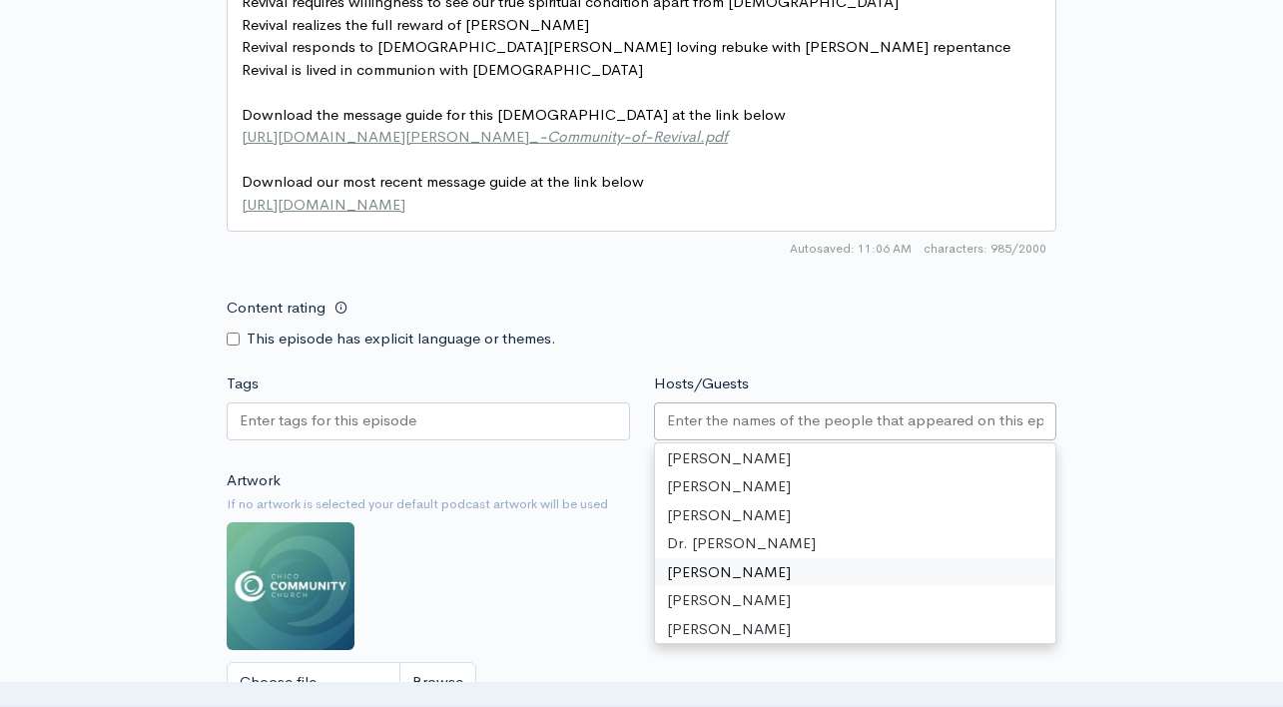
scroll to position [43, 0]
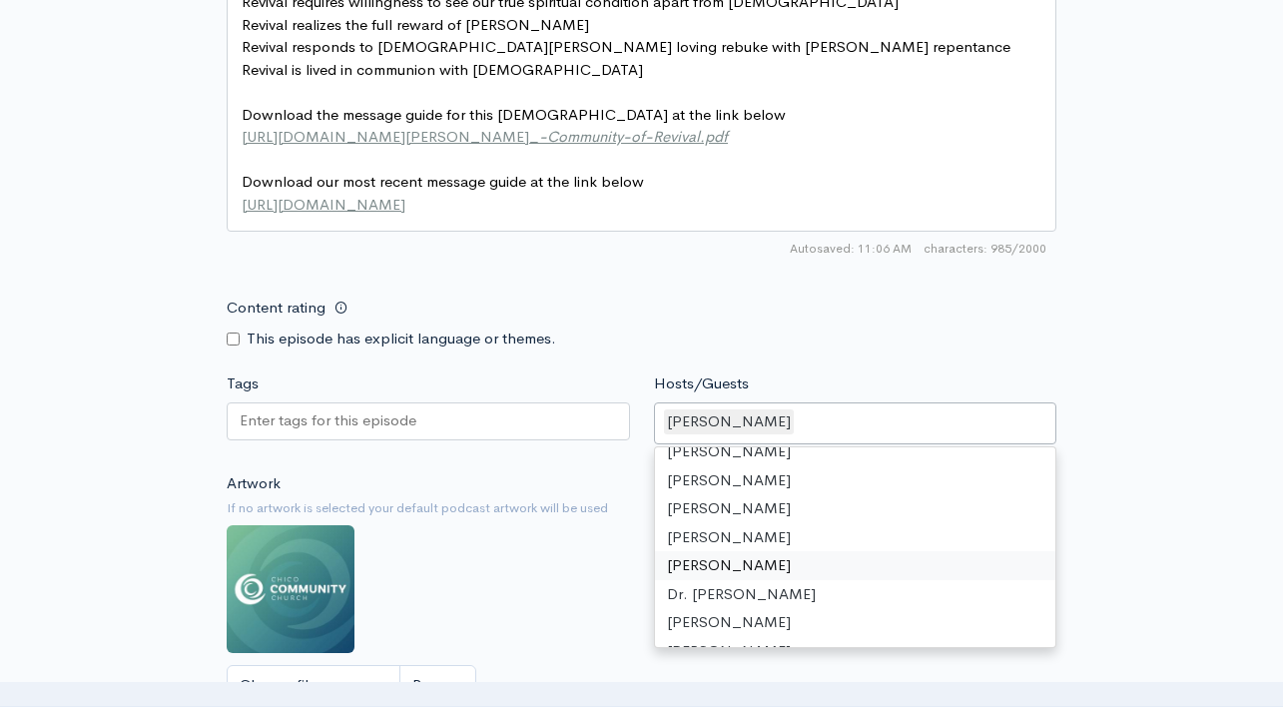
click at [622, 571] on div "Artwork If no artwork is selected your default podcast artwork will be used Cho…" at bounding box center [642, 595] width 830 height 246
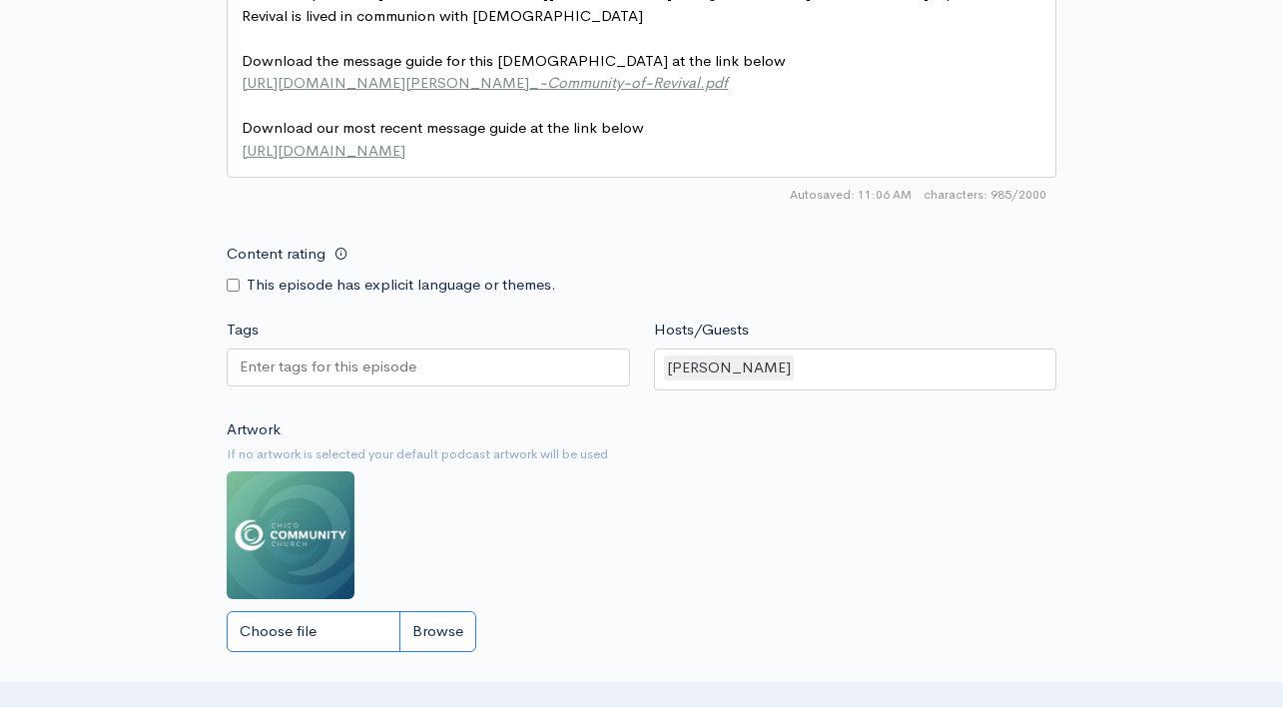
click at [426, 623] on input "Choose file" at bounding box center [352, 631] width 250 height 41
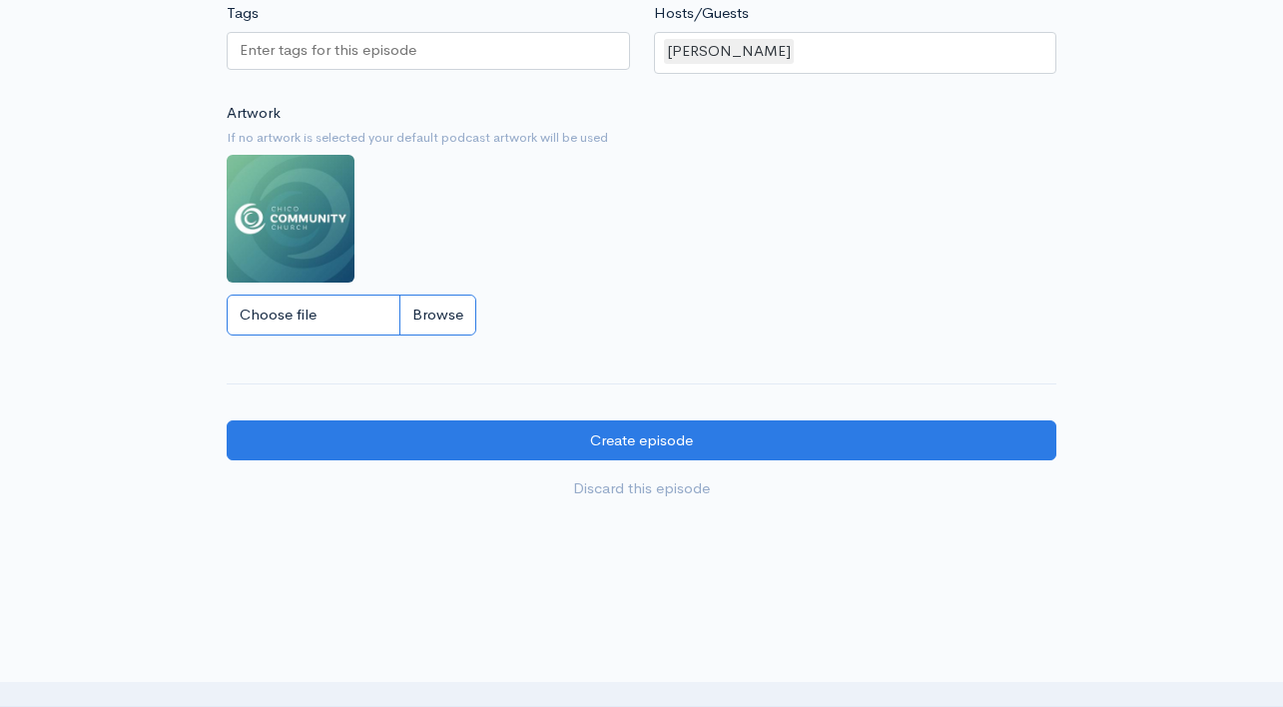
scroll to position [1920, 0]
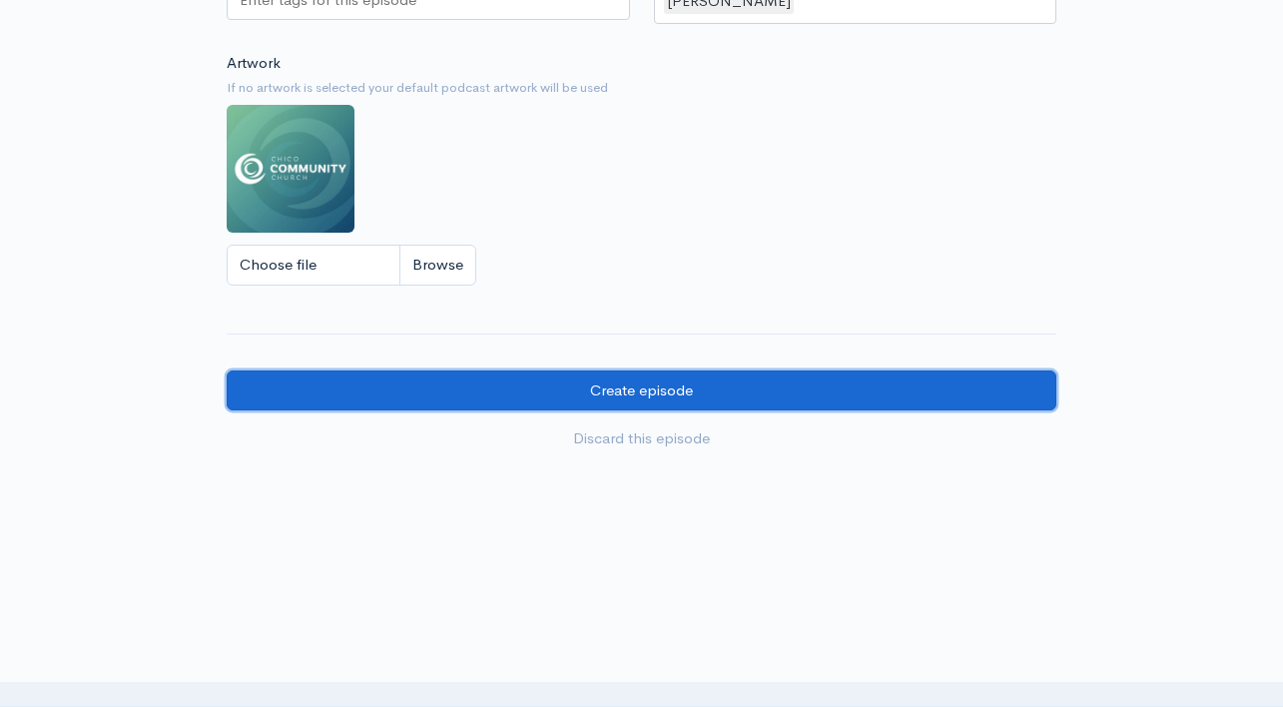
click at [773, 400] on input "Create episode" at bounding box center [642, 390] width 830 height 41
